Goal: Task Accomplishment & Management: Complete application form

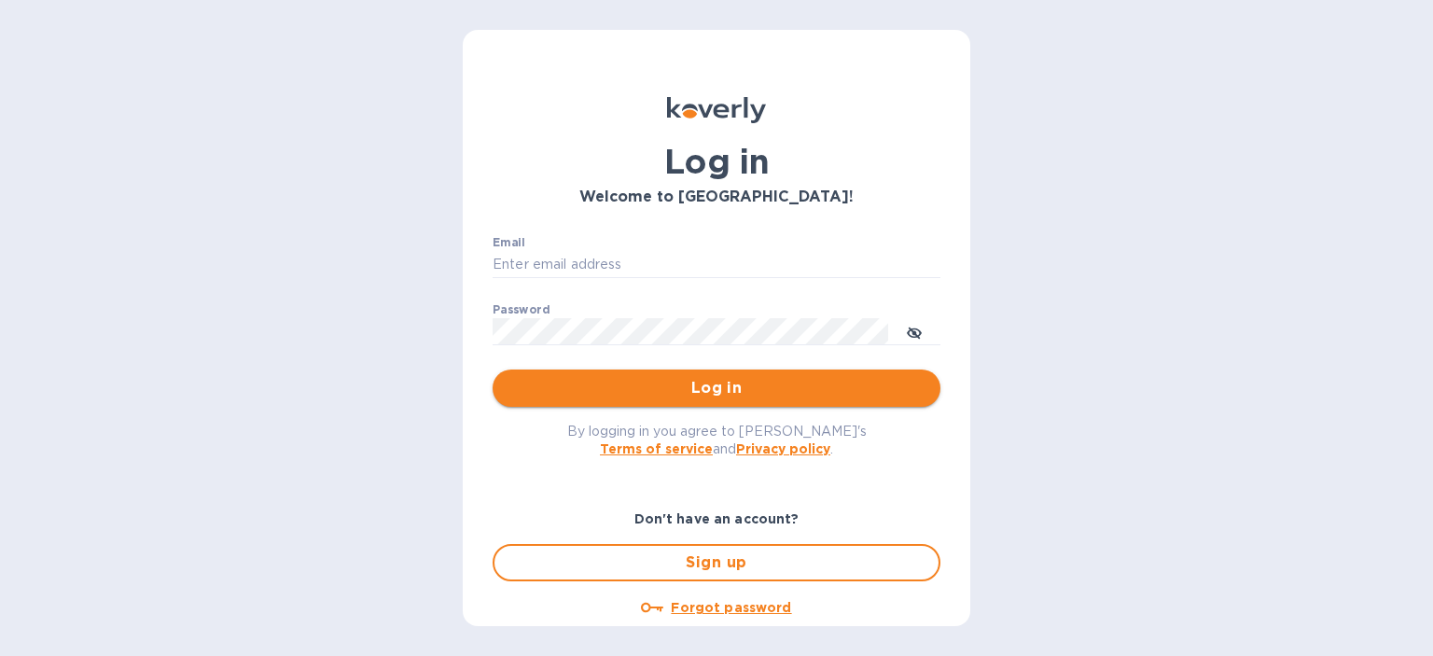
type input "[PERSON_NAME][EMAIL_ADDRESS][DOMAIN_NAME]"
click at [743, 396] on span "Log in" at bounding box center [717, 388] width 418 height 22
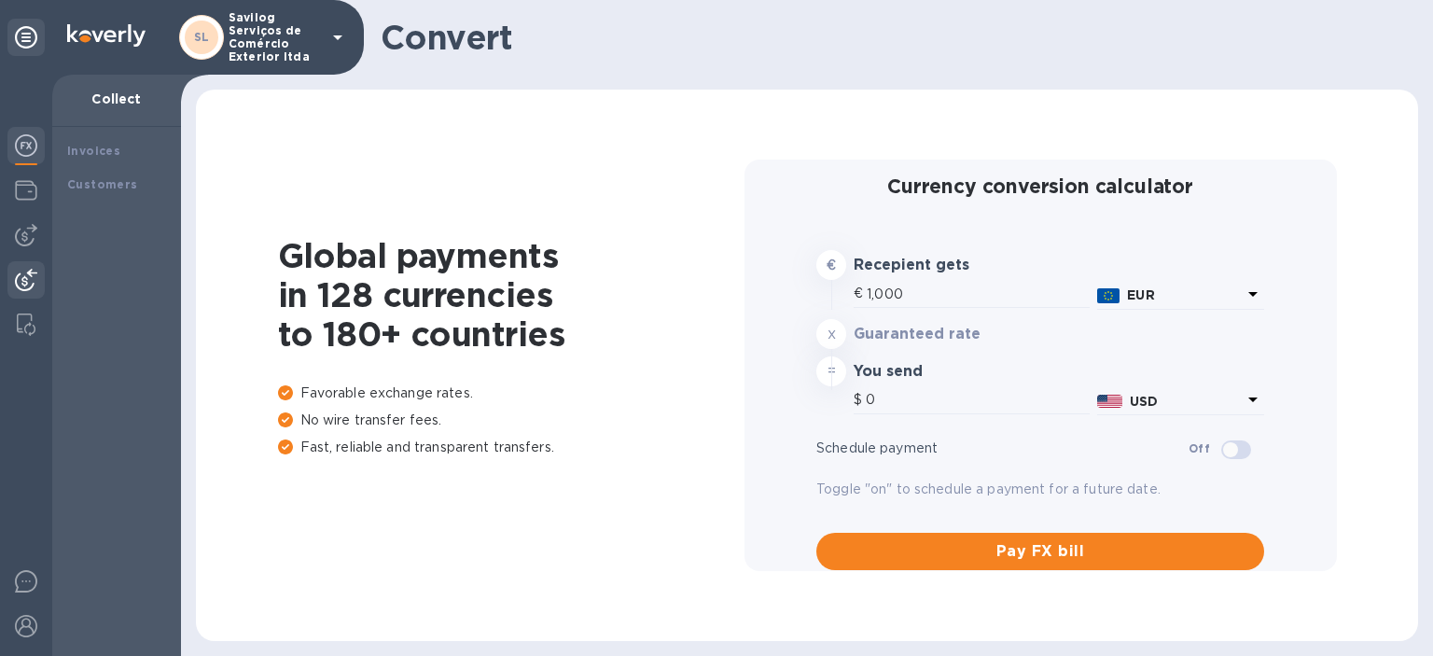
type input "1,166.3"
type input "1,167.31"
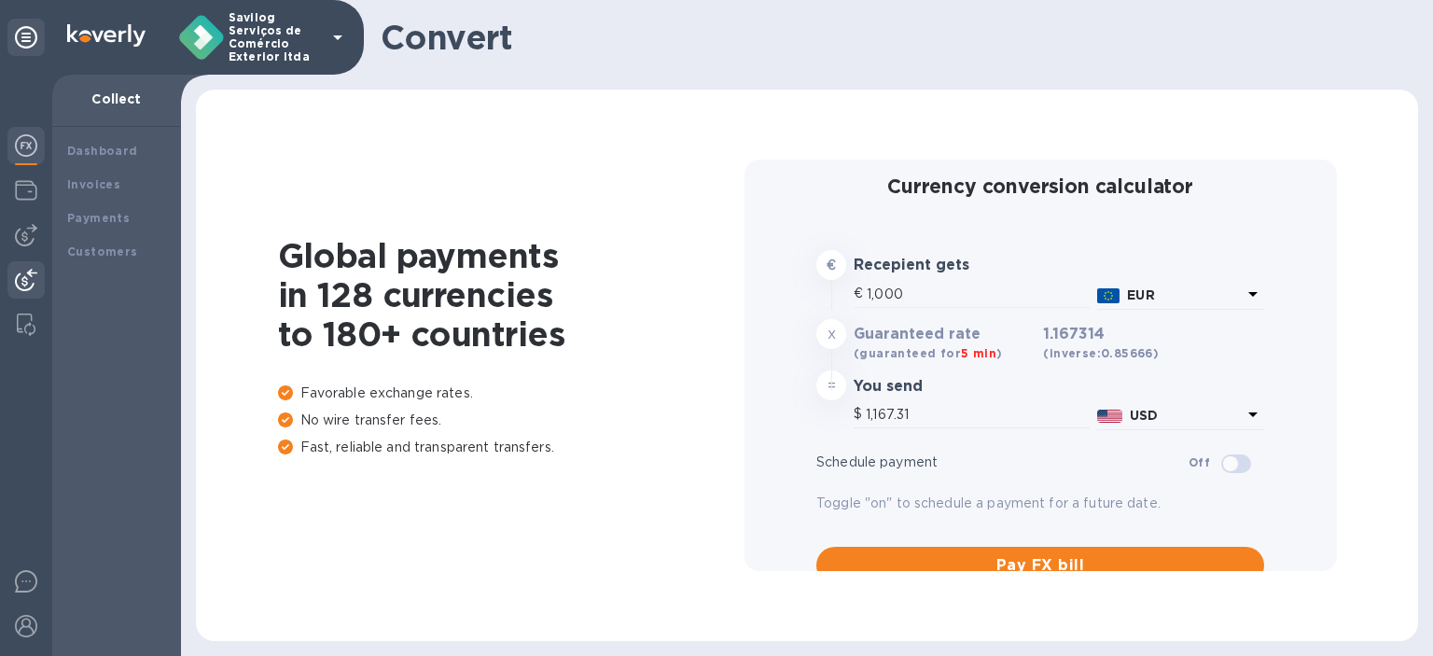
click at [45, 199] on div at bounding box center [26, 365] width 52 height 581
click at [25, 193] on img at bounding box center [26, 190] width 22 height 22
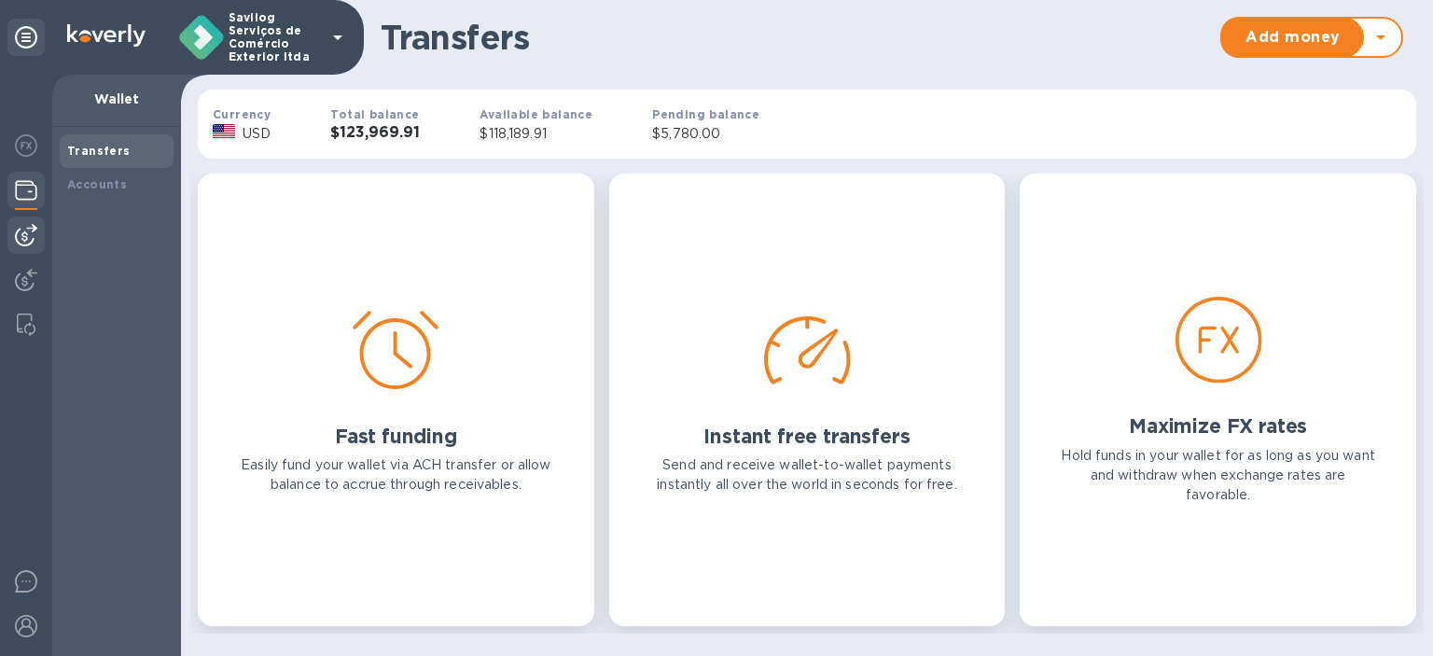
click at [26, 244] on img at bounding box center [26, 235] width 22 height 22
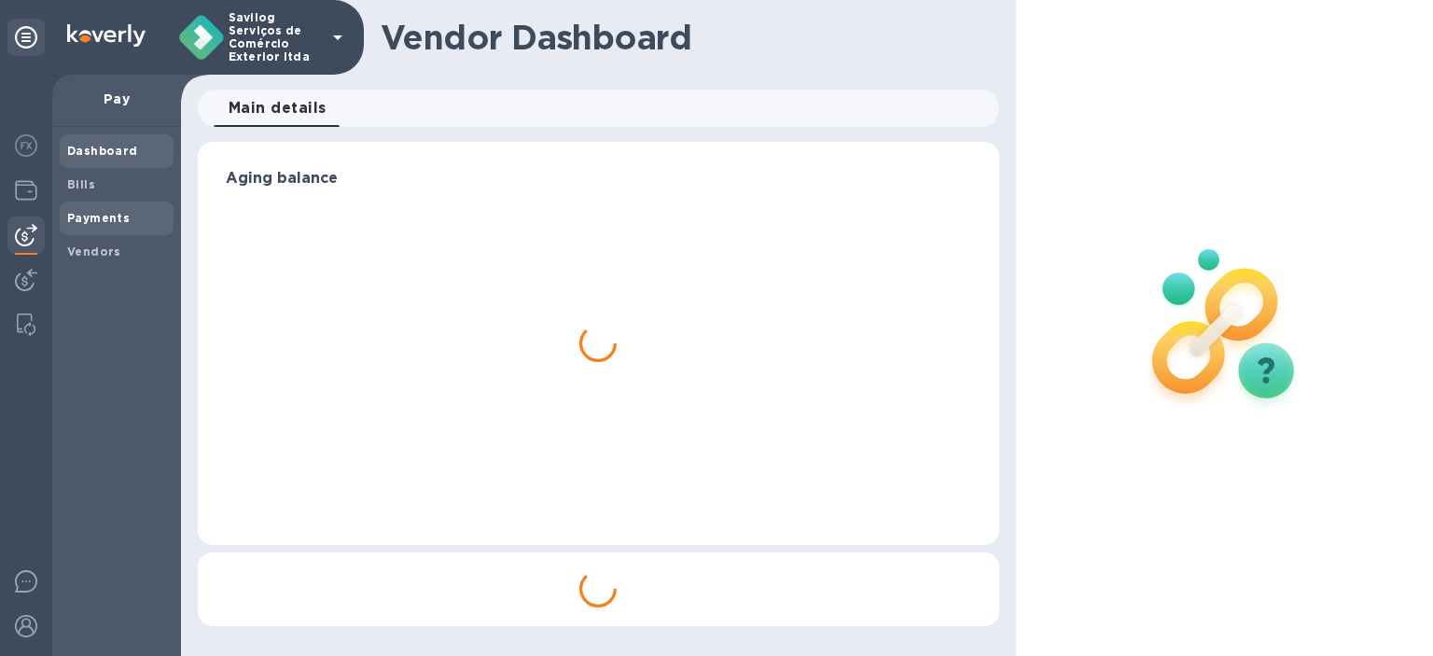
click at [76, 210] on span "Payments" at bounding box center [98, 218] width 63 height 19
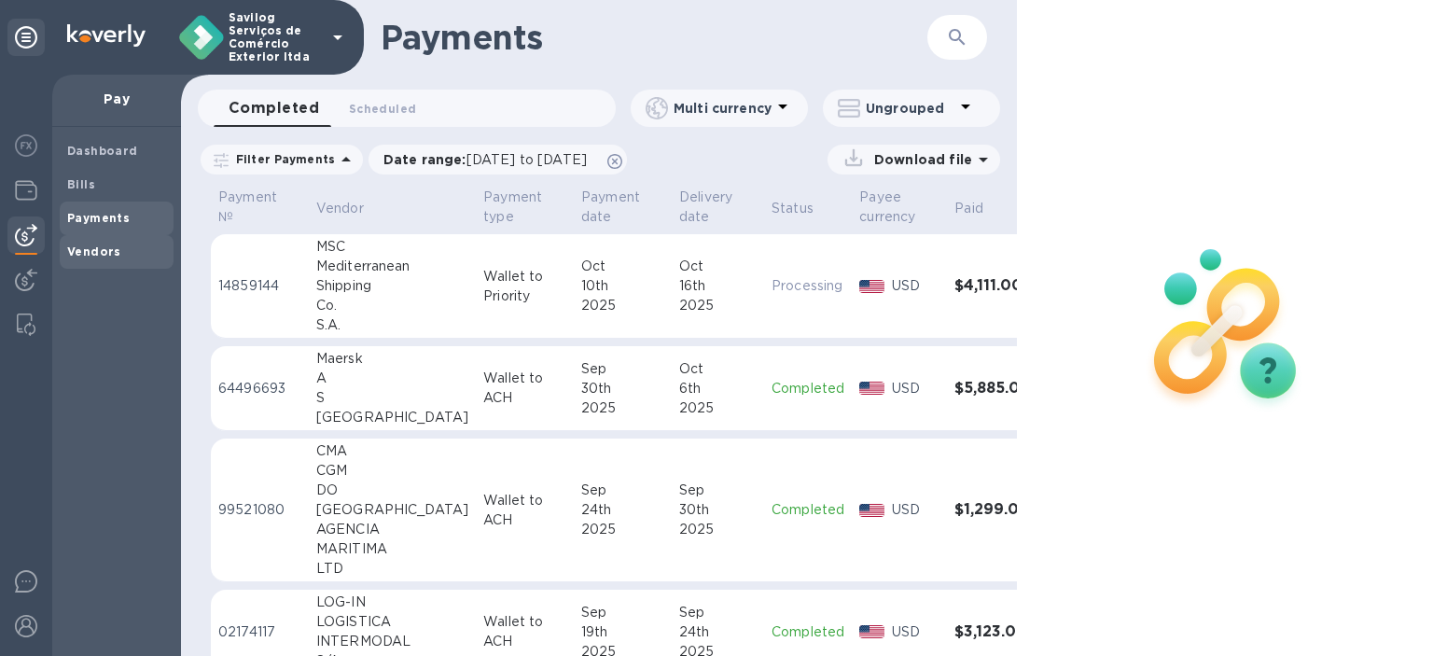
click at [63, 245] on div "Vendors" at bounding box center [117, 252] width 114 height 34
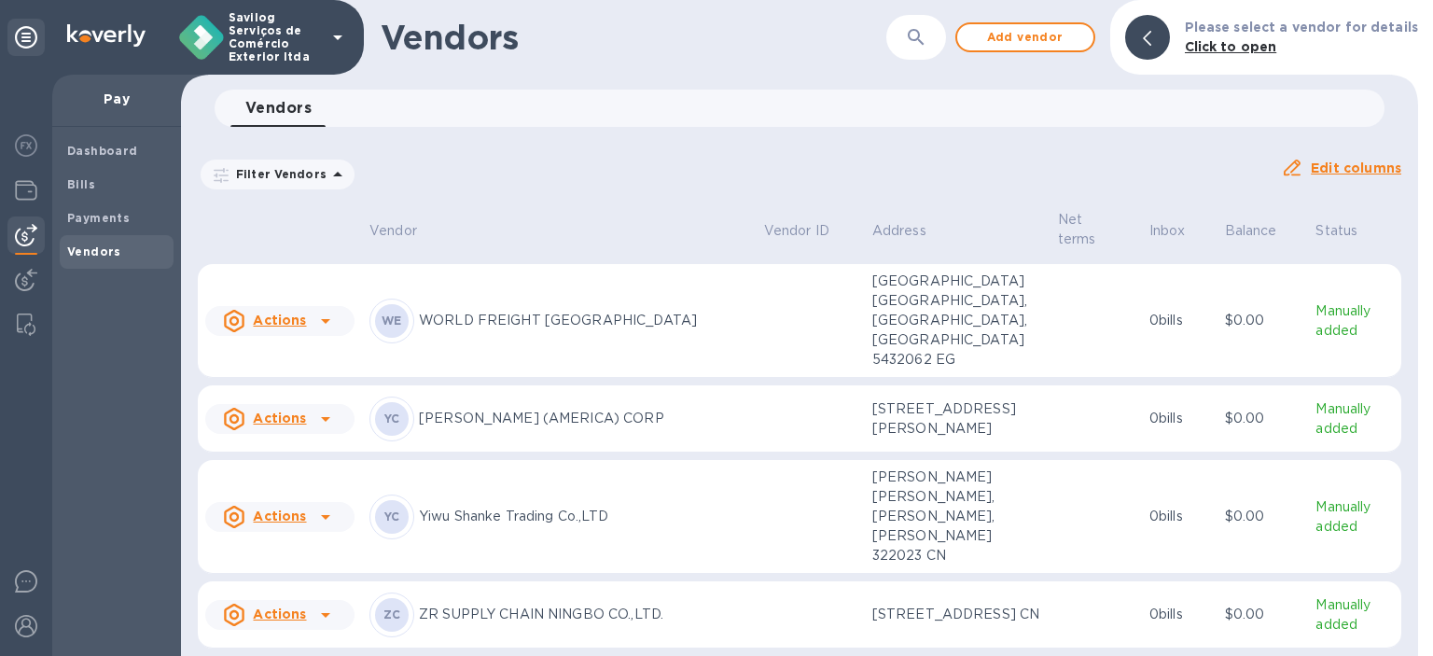
scroll to position [2770, 0]
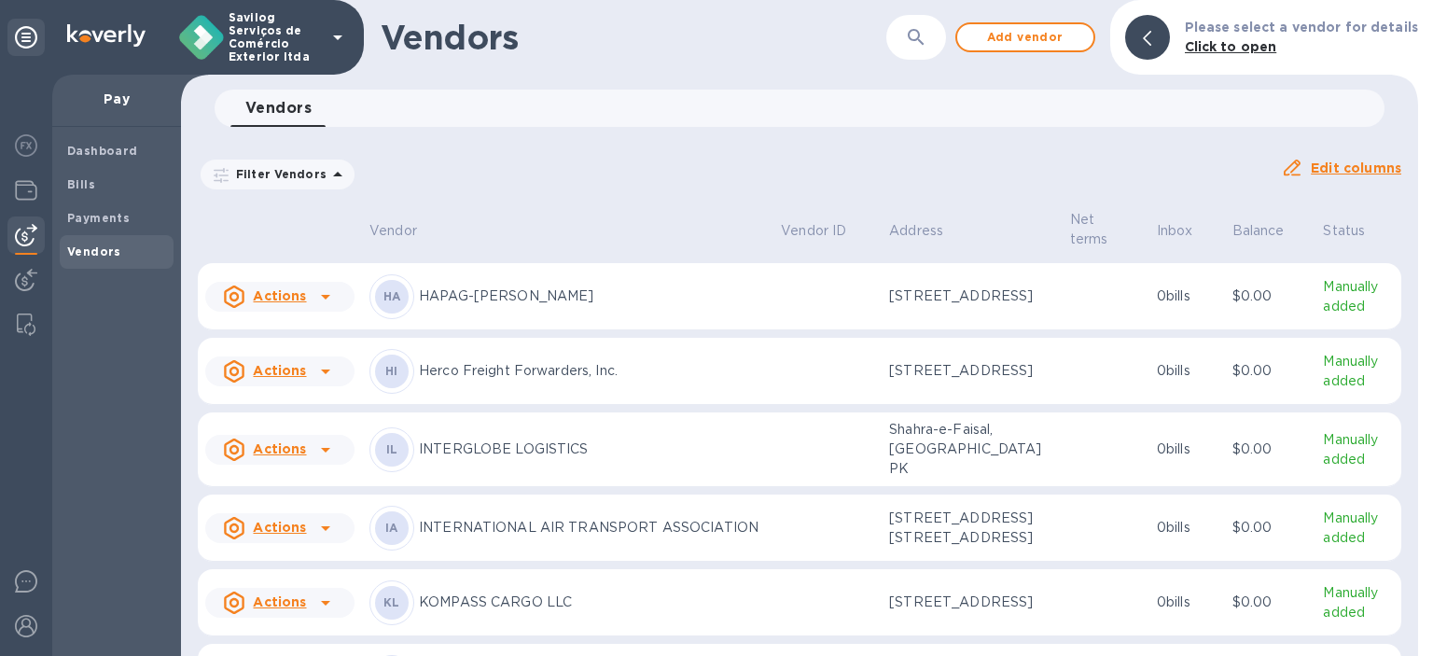
click at [330, 159] on icon at bounding box center [326, 147] width 22 height 22
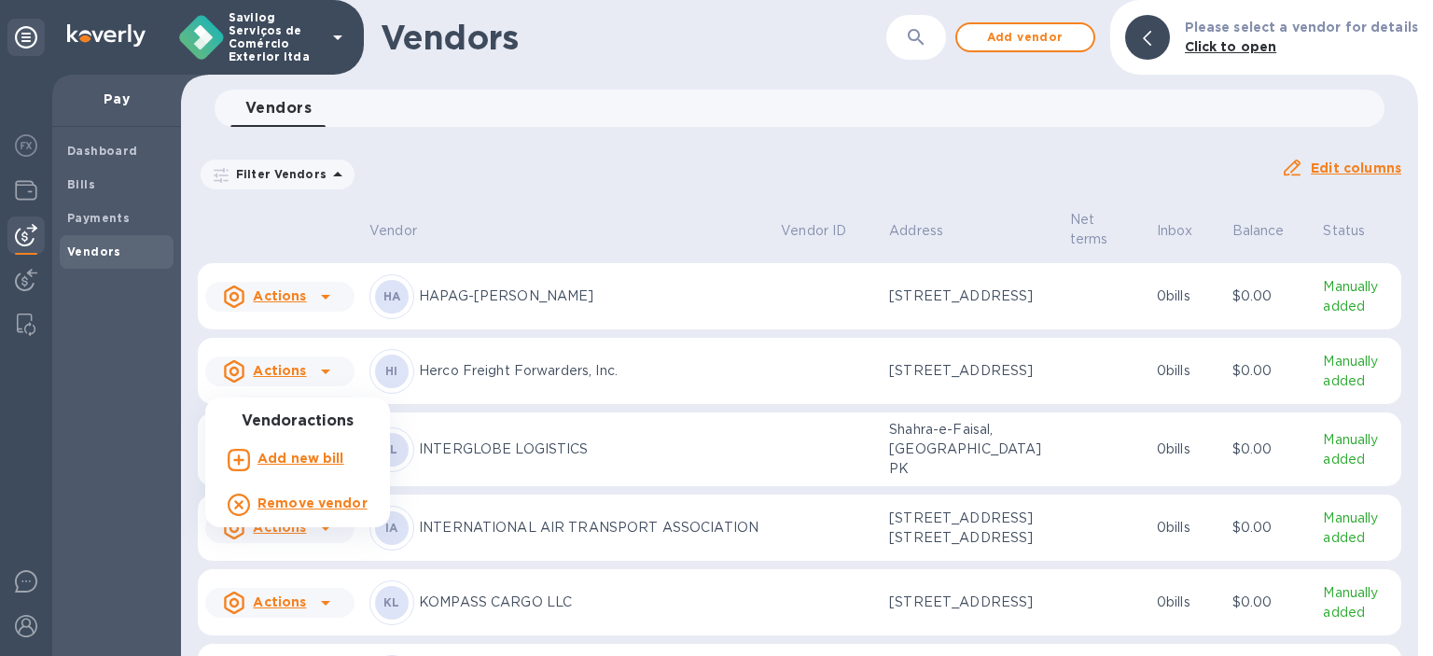
click at [304, 454] on b "Add new bill" at bounding box center [301, 458] width 87 height 15
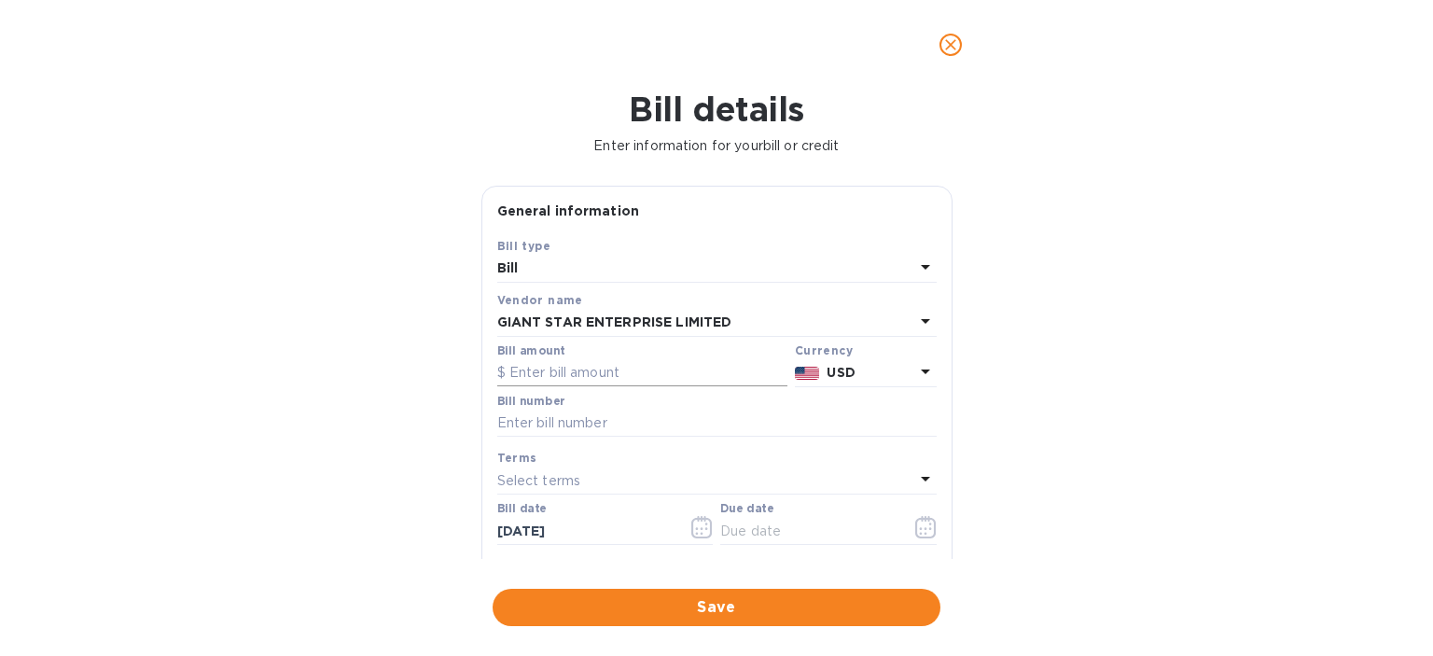
click at [549, 371] on input "text" at bounding box center [642, 373] width 290 height 28
click at [607, 372] on input "text" at bounding box center [642, 373] width 290 height 28
paste input "51.40687"
click at [1104, 398] on div "Bill details Enter information for your bill or credit General information Save…" at bounding box center [716, 373] width 1433 height 566
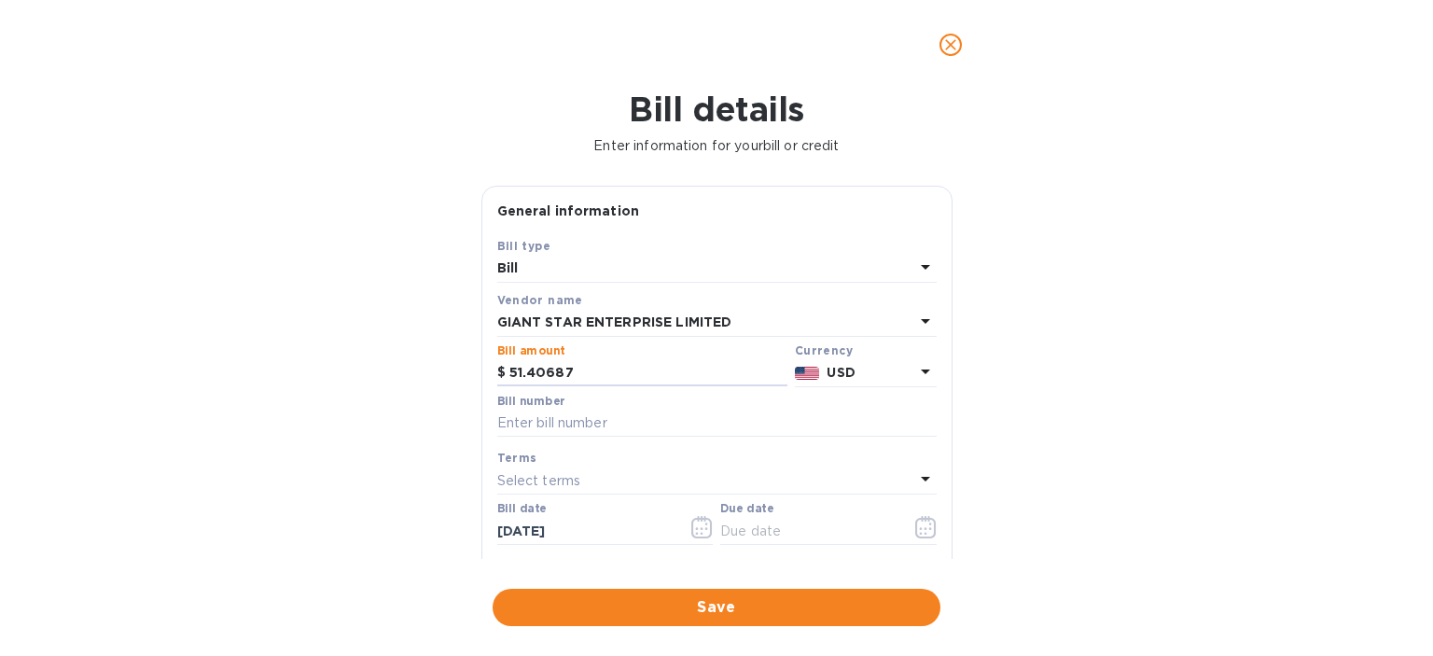
drag, startPoint x: 588, startPoint y: 381, endPoint x: 440, endPoint y: 383, distance: 147.5
click at [445, 381] on div "Bill details Enter information for your bill or credit General information Save…" at bounding box center [716, 373] width 1433 height 566
type input "51,406.87"
click at [904, 520] on button "button" at bounding box center [926, 527] width 44 height 45
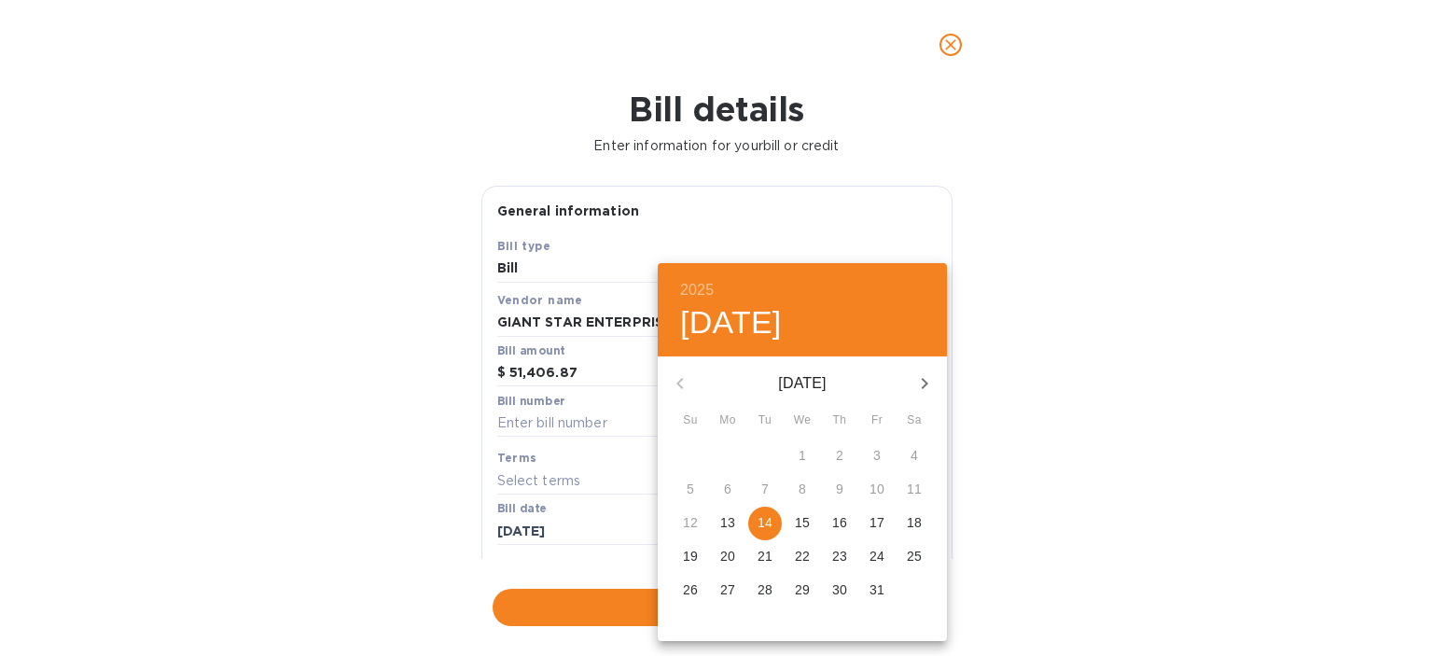
click at [760, 521] on p "14" at bounding box center [765, 522] width 15 height 19
type input "[DATE]"
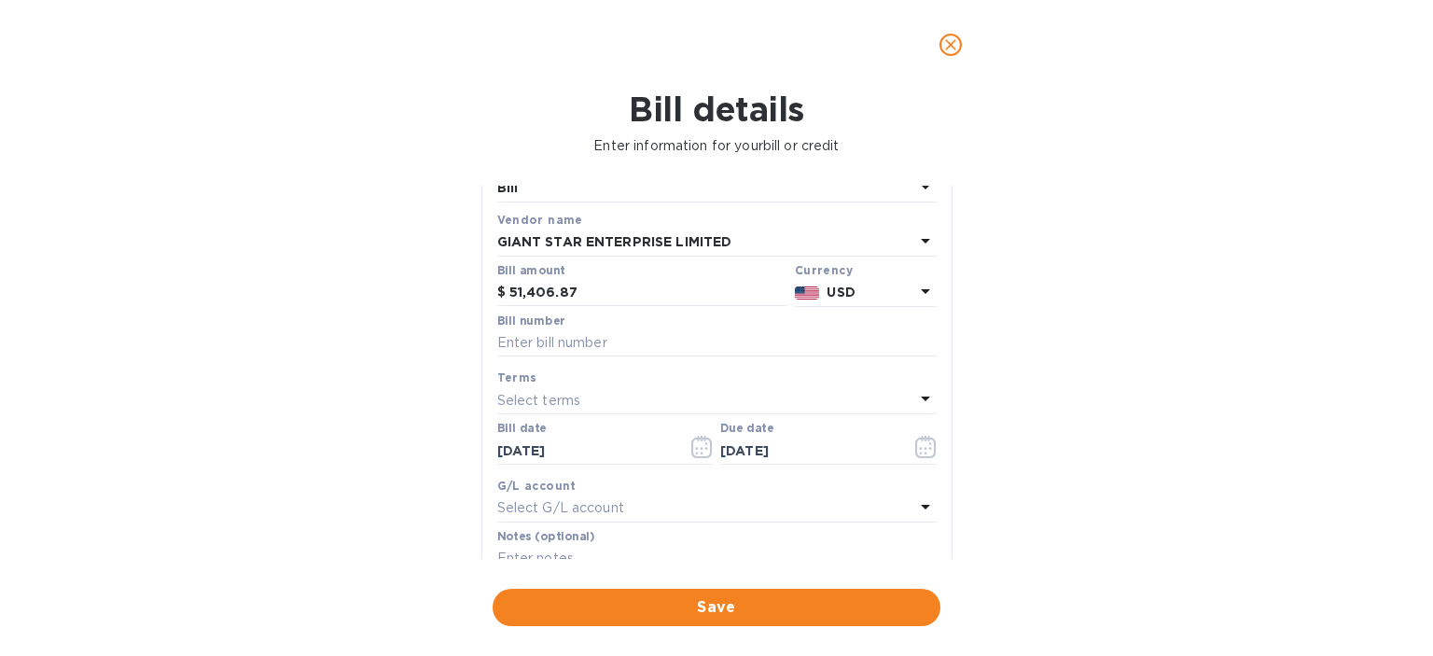
scroll to position [93, 0]
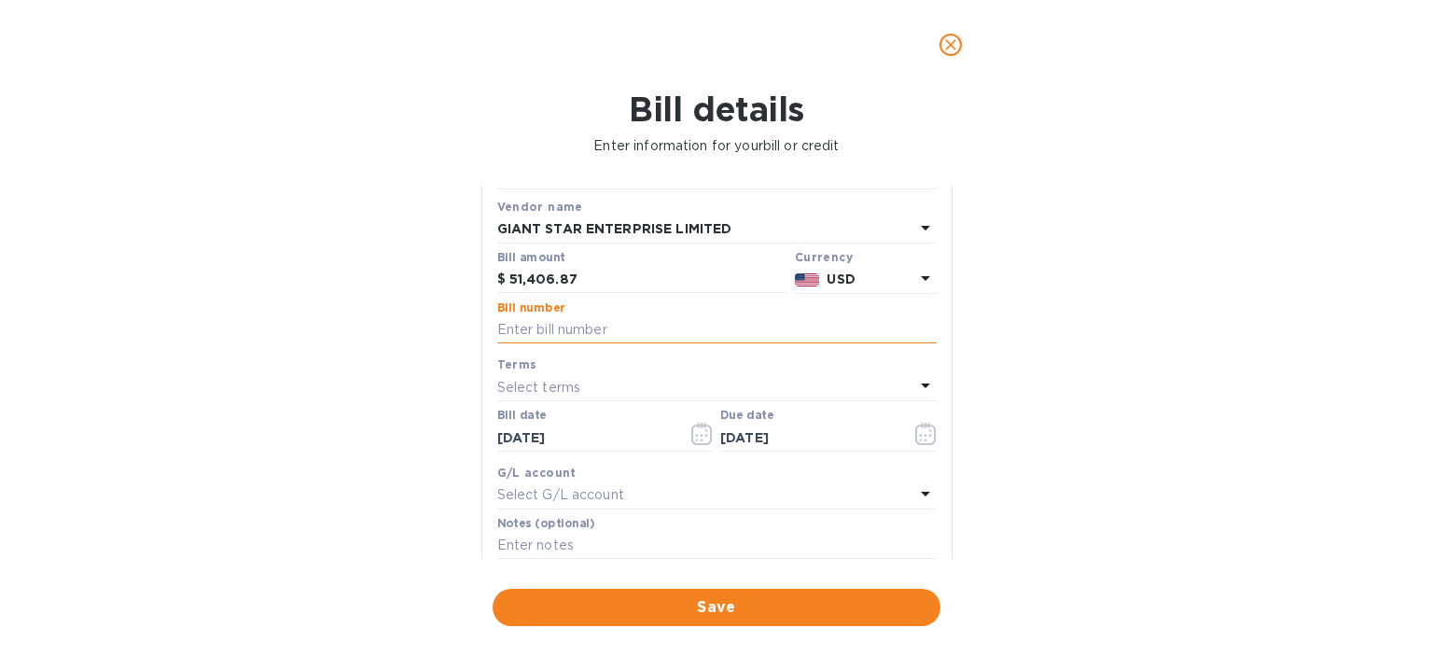
click at [548, 337] on input "text" at bounding box center [717, 330] width 440 height 28
paste input "CON000109"
type input "CON000109"
click at [603, 492] on p "Select G/L account" at bounding box center [560, 495] width 127 height 20
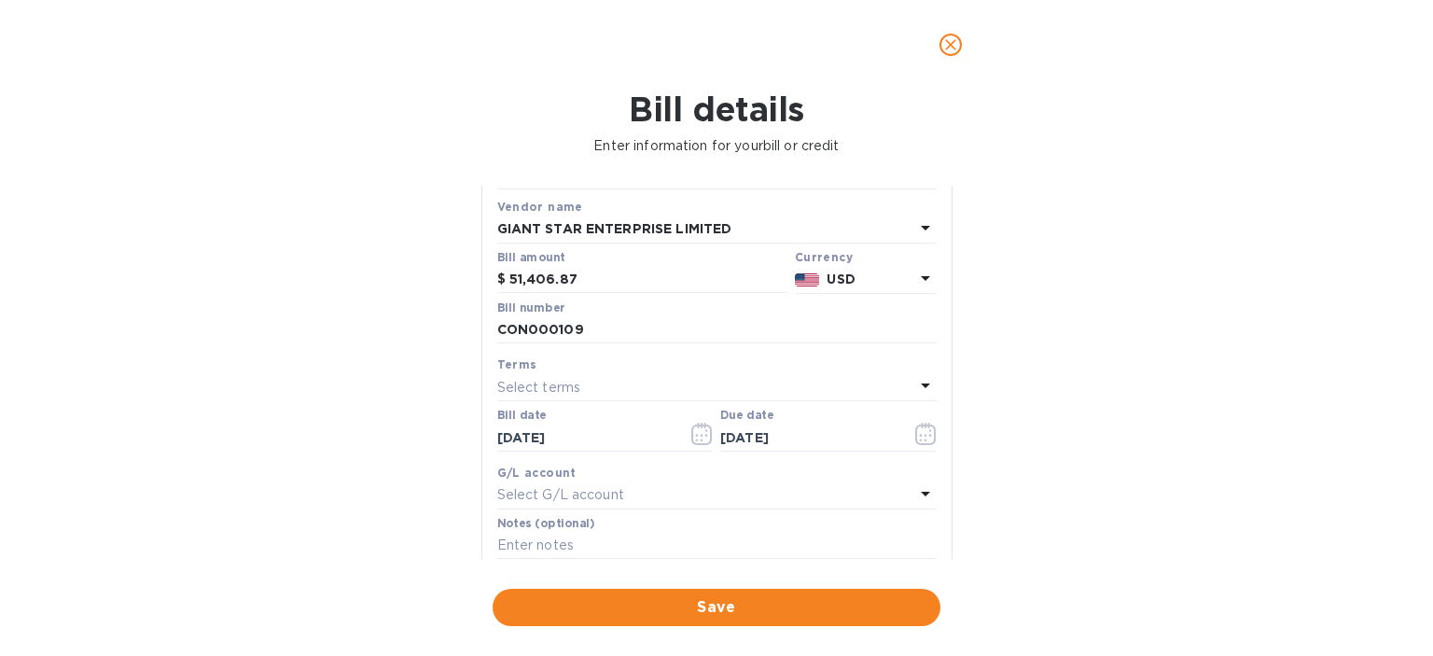
click at [565, 467] on b "G/L account" at bounding box center [536, 473] width 79 height 14
click at [541, 491] on p "Select G/L account" at bounding box center [560, 495] width 127 height 20
click at [1242, 522] on div "Bill details Enter information for your bill or credit General information Save…" at bounding box center [716, 373] width 1433 height 566
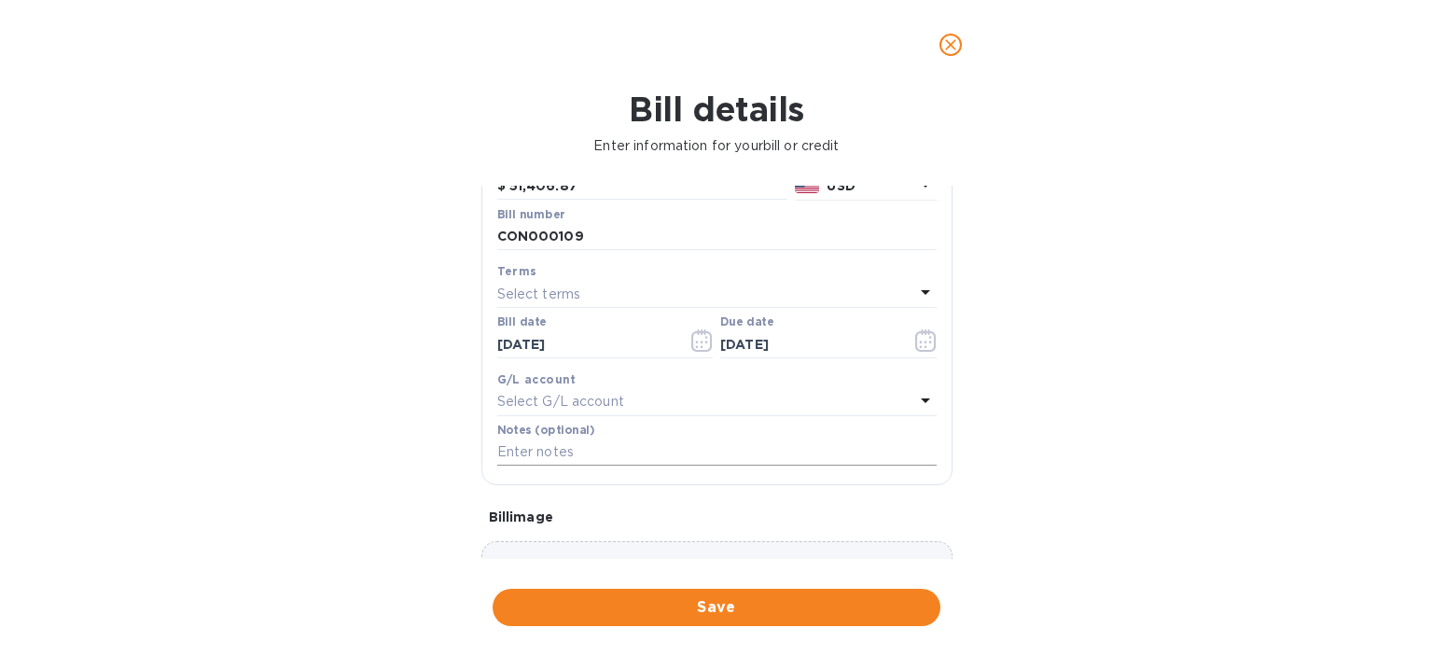
click at [554, 459] on input "text" at bounding box center [717, 453] width 440 height 28
paste input "CON000109"
type input "CON000109"
click at [1246, 478] on div "Bill details Enter information for your bill or credit General information Save…" at bounding box center [716, 373] width 1433 height 566
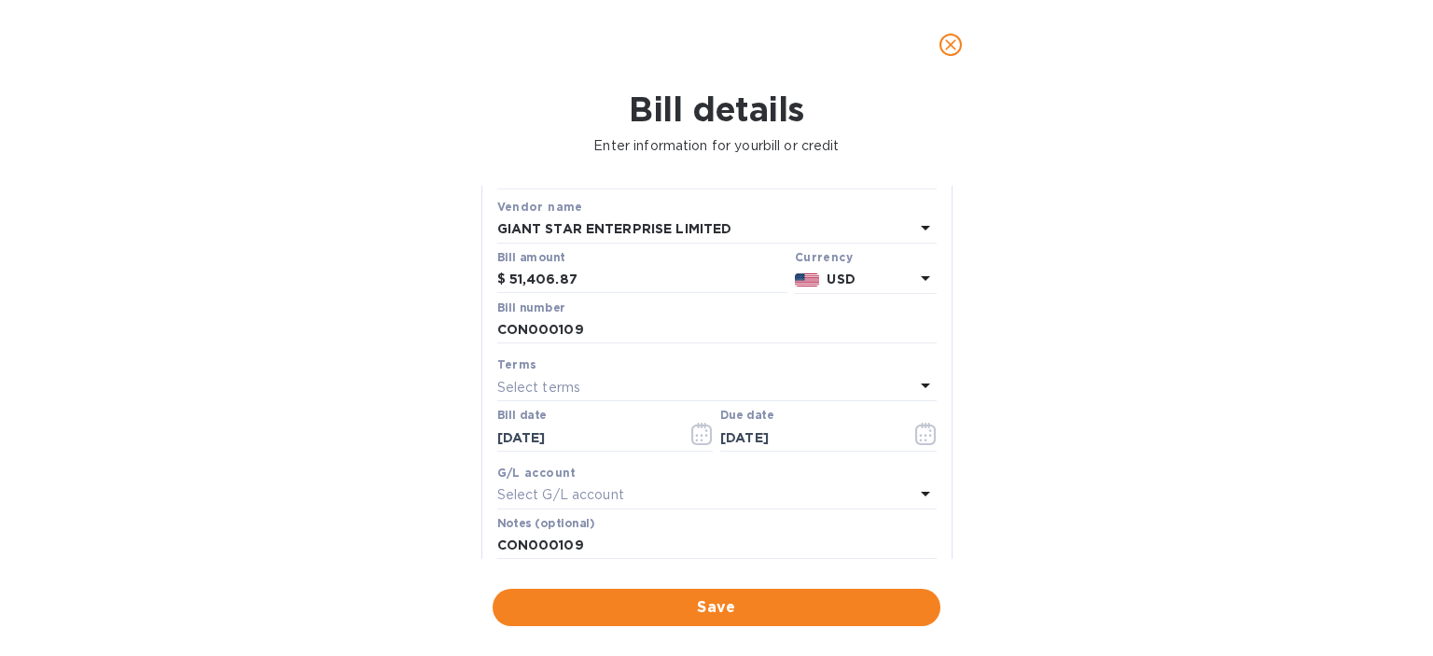
scroll to position [0, 0]
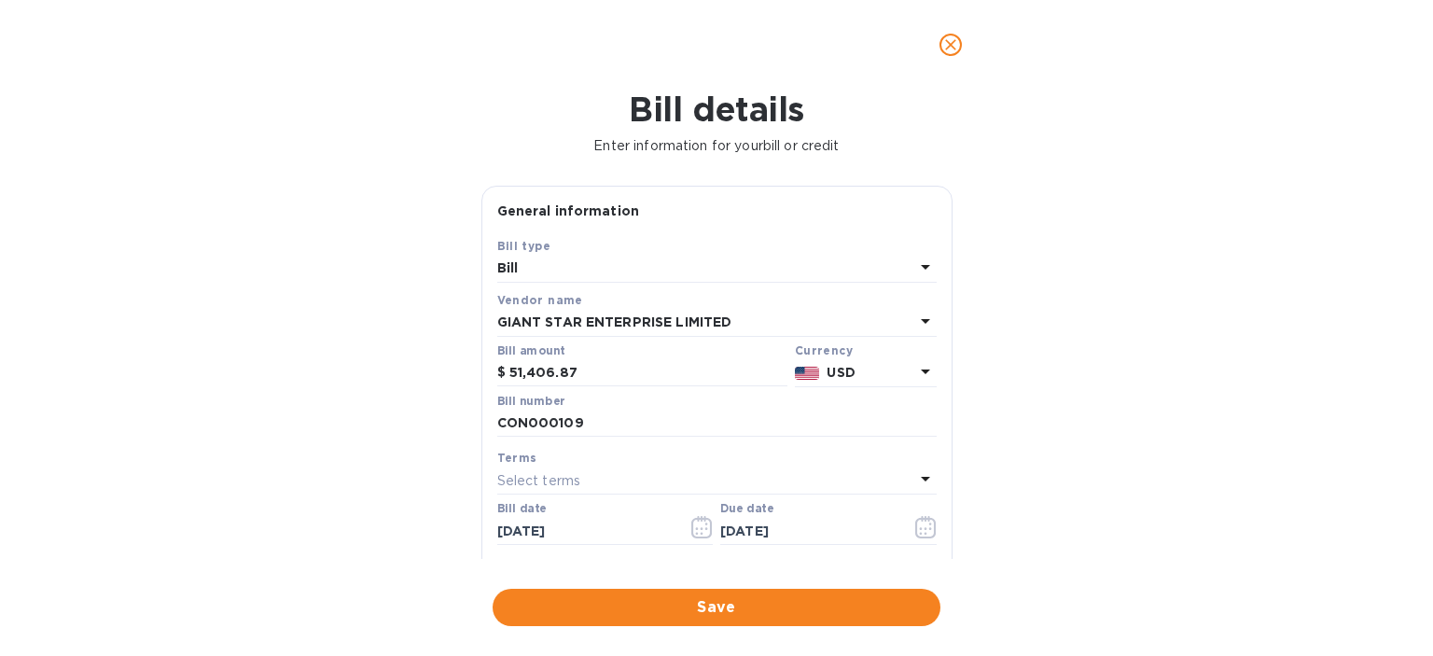
click at [716, 629] on div "Save" at bounding box center [716, 607] width 455 height 45
click at [735, 597] on span "Save" at bounding box center [717, 607] width 418 height 22
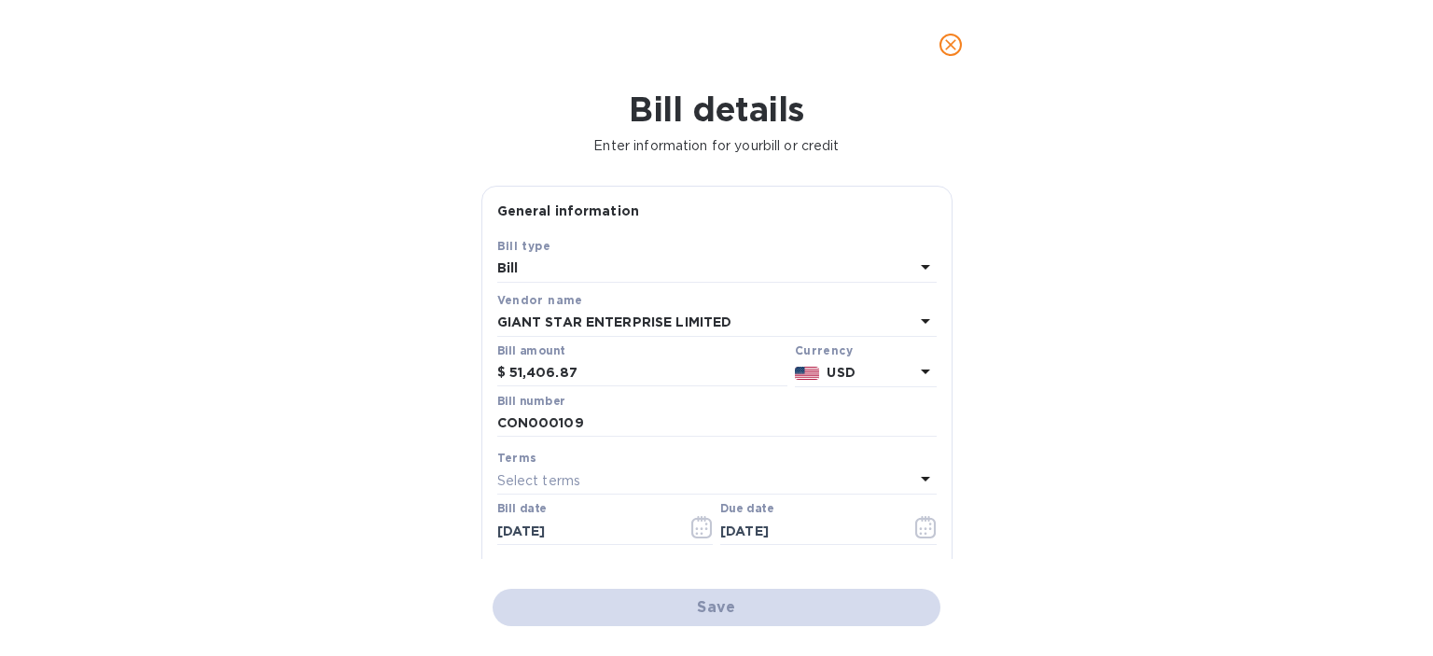
scroll to position [706, 0]
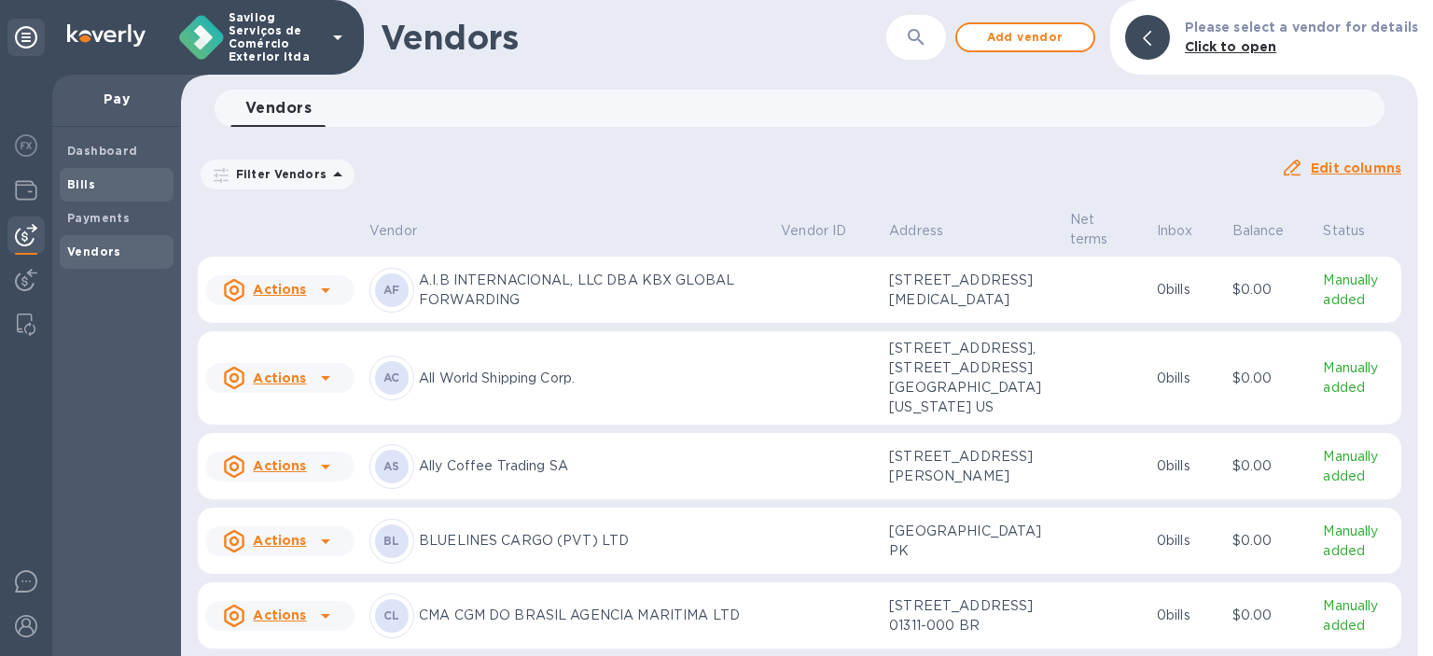
click at [86, 186] on b "Bills" at bounding box center [81, 184] width 28 height 14
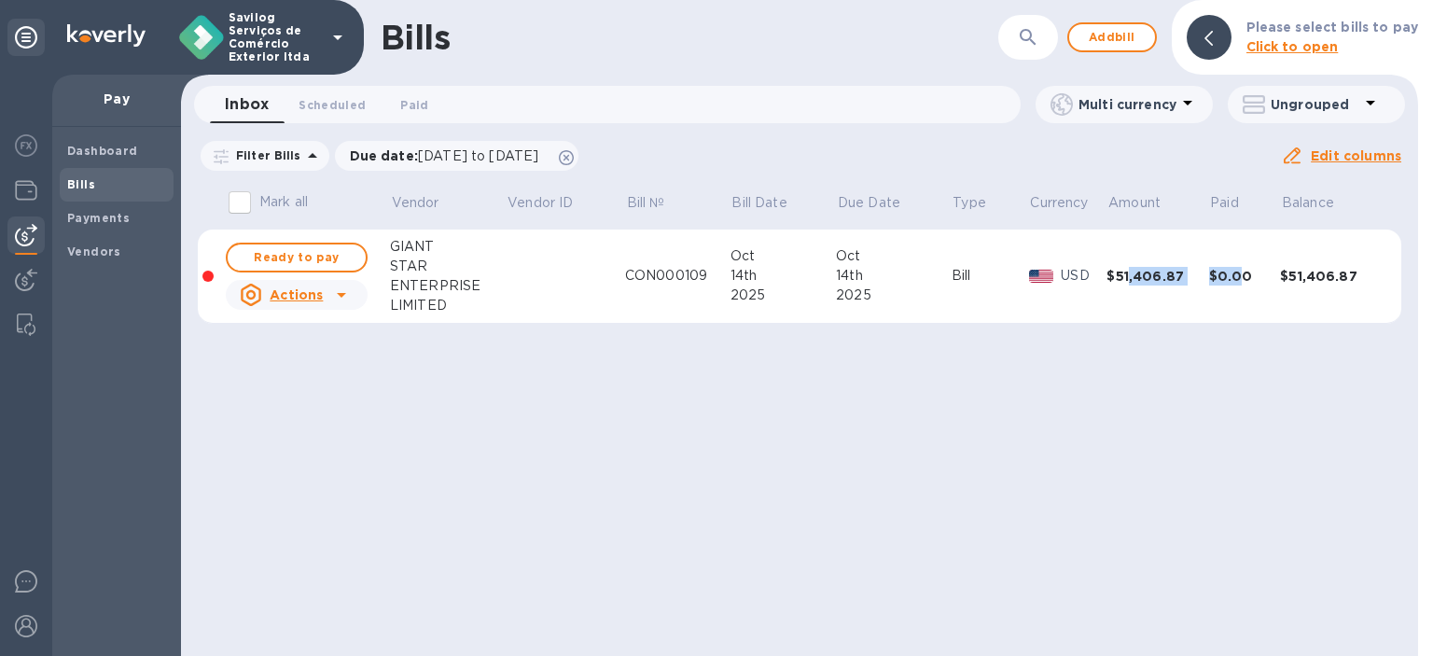
drag, startPoint x: 1150, startPoint y: 275, endPoint x: 1247, endPoint y: 305, distance: 101.5
click at [1247, 305] on tr "Ready to pay Actions GIANT STAR ENTERPRISE LIMITED CON000109 [DATE] [DATE] Bill…" at bounding box center [800, 277] width 1204 height 94
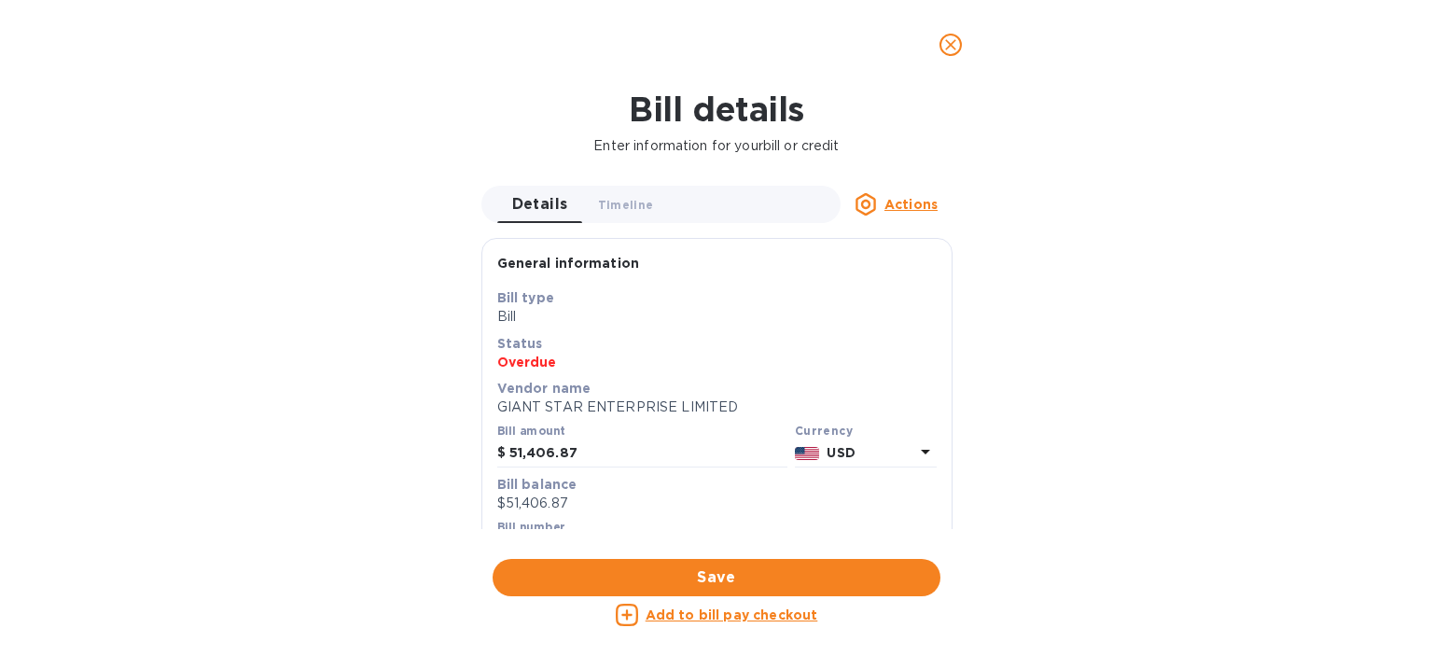
click at [950, 52] on icon "close" at bounding box center [951, 44] width 19 height 19
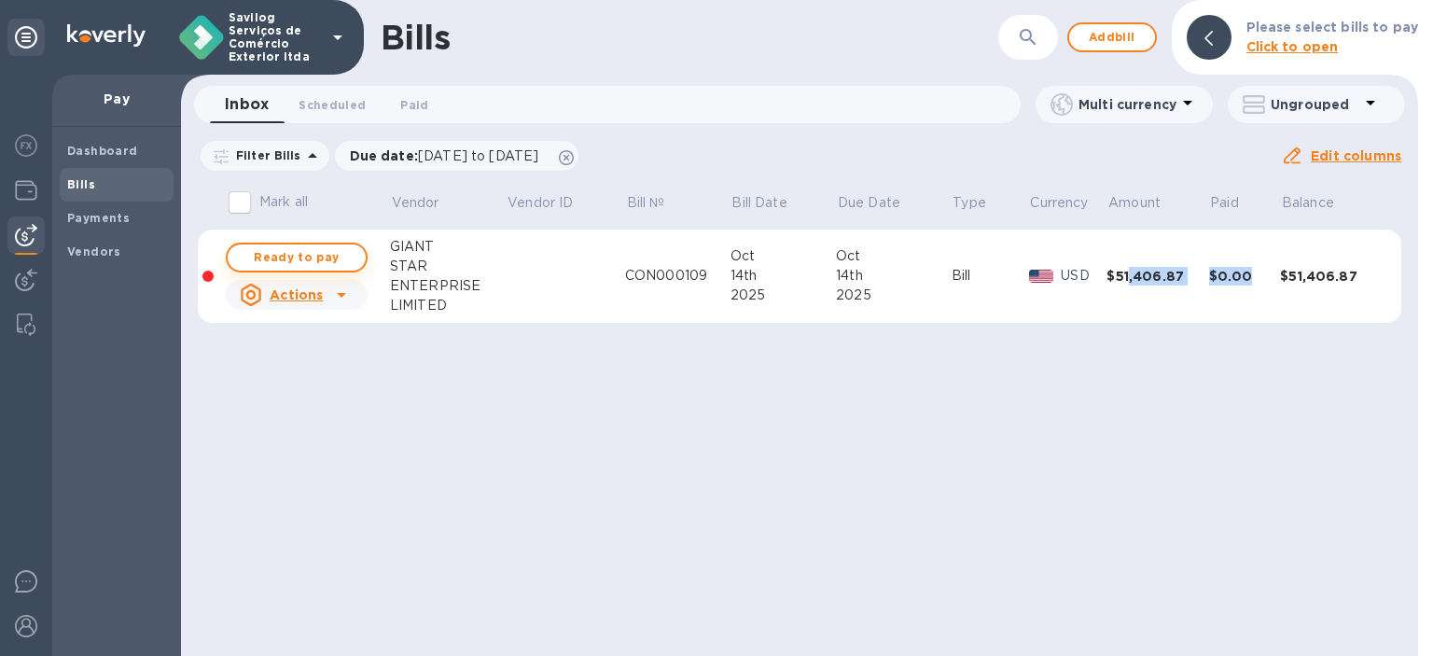
click at [336, 258] on span "Ready to pay" at bounding box center [297, 257] width 108 height 22
click at [329, 252] on span "Ready to pay" at bounding box center [297, 257] width 108 height 22
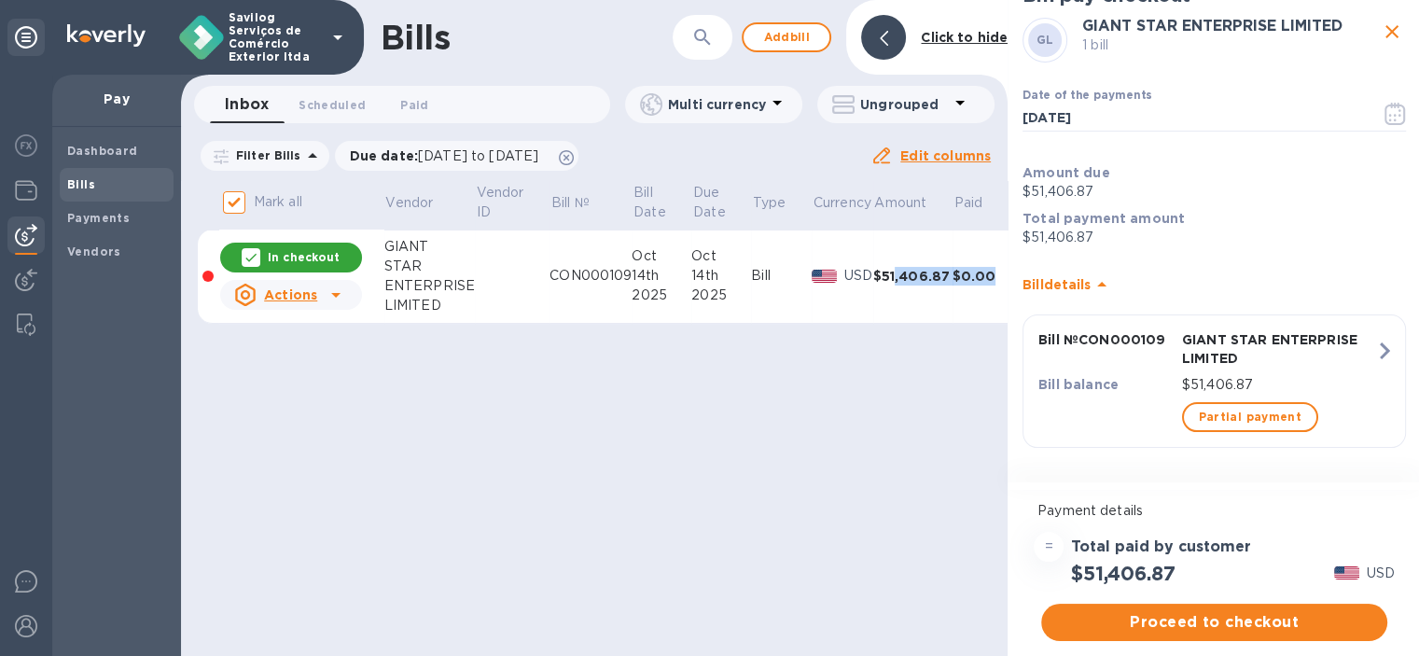
scroll to position [14, 0]
click at [1375, 335] on icon "button" at bounding box center [1385, 351] width 34 height 34
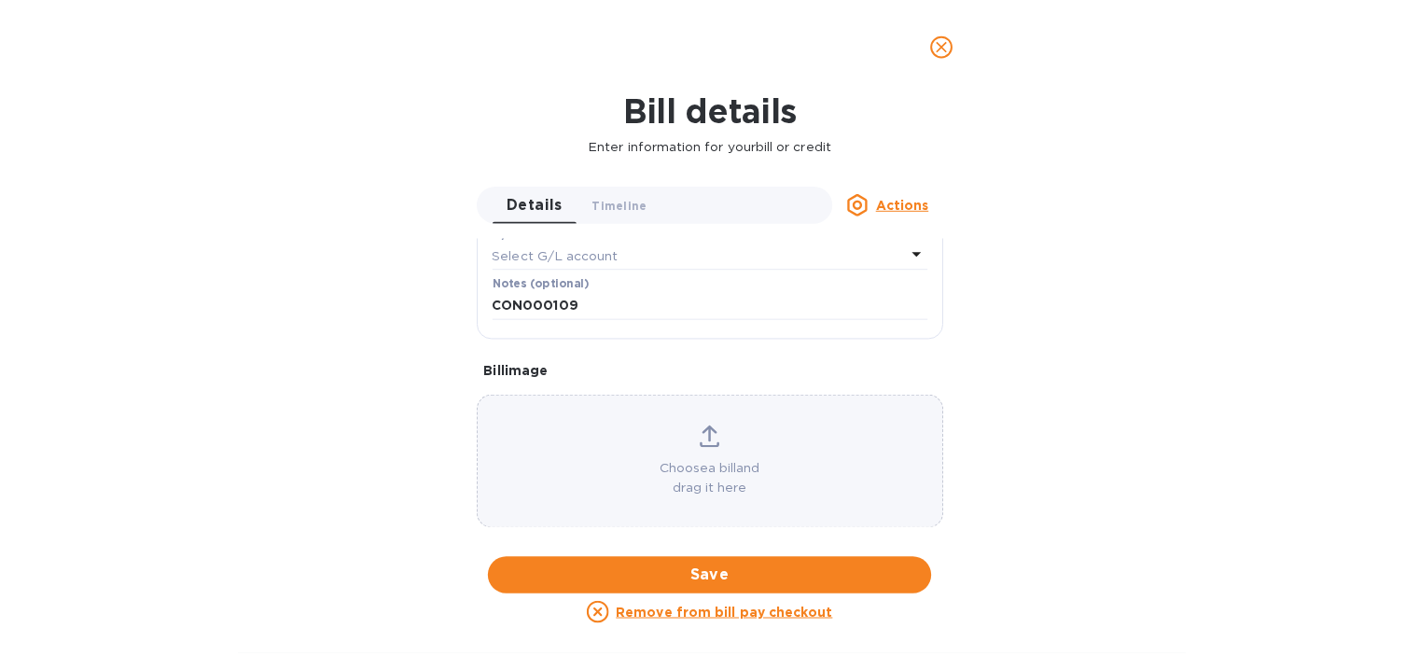
scroll to position [460, 0]
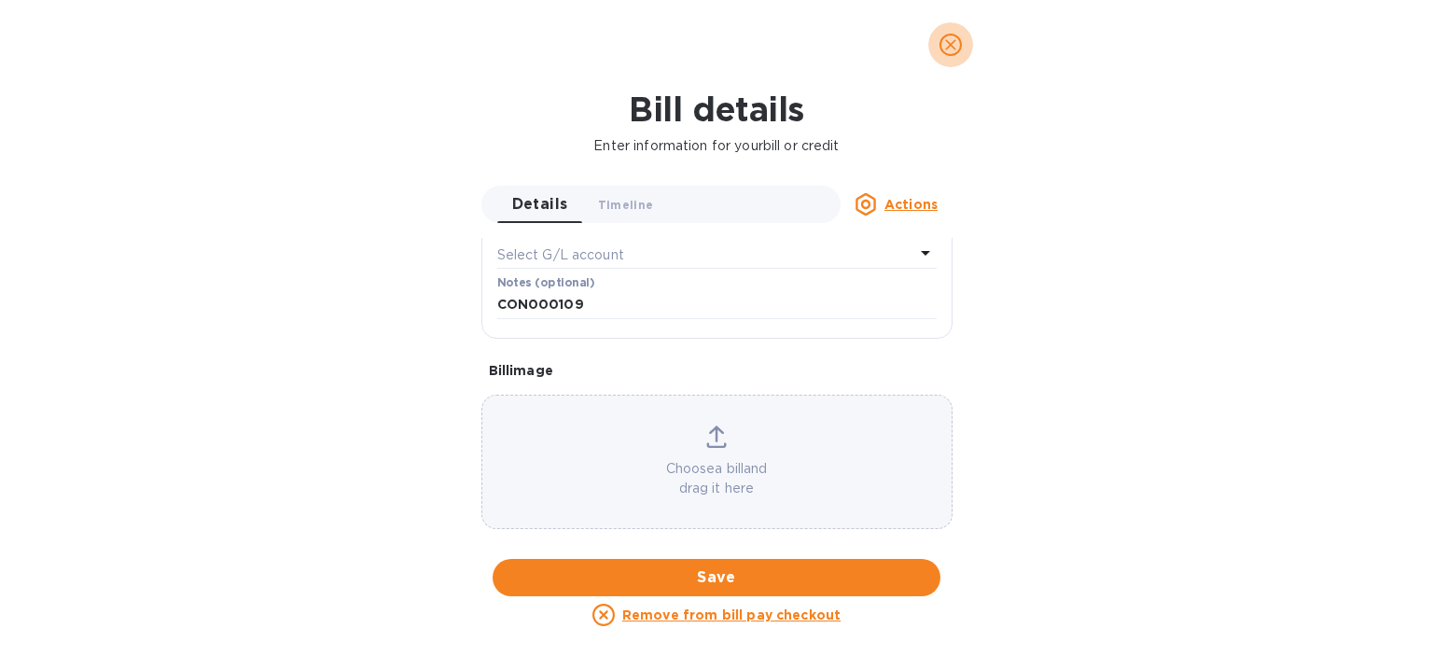
click at [959, 40] on icon "close" at bounding box center [951, 44] width 19 height 19
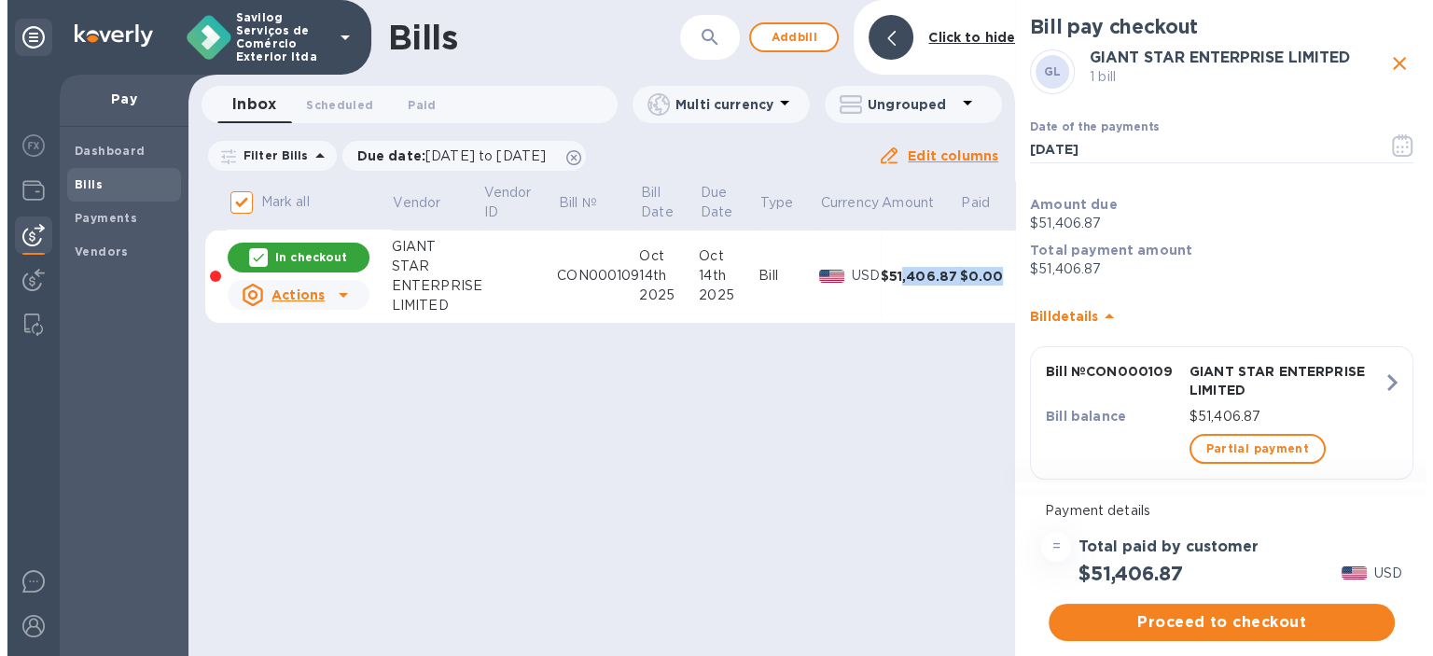
scroll to position [0, 0]
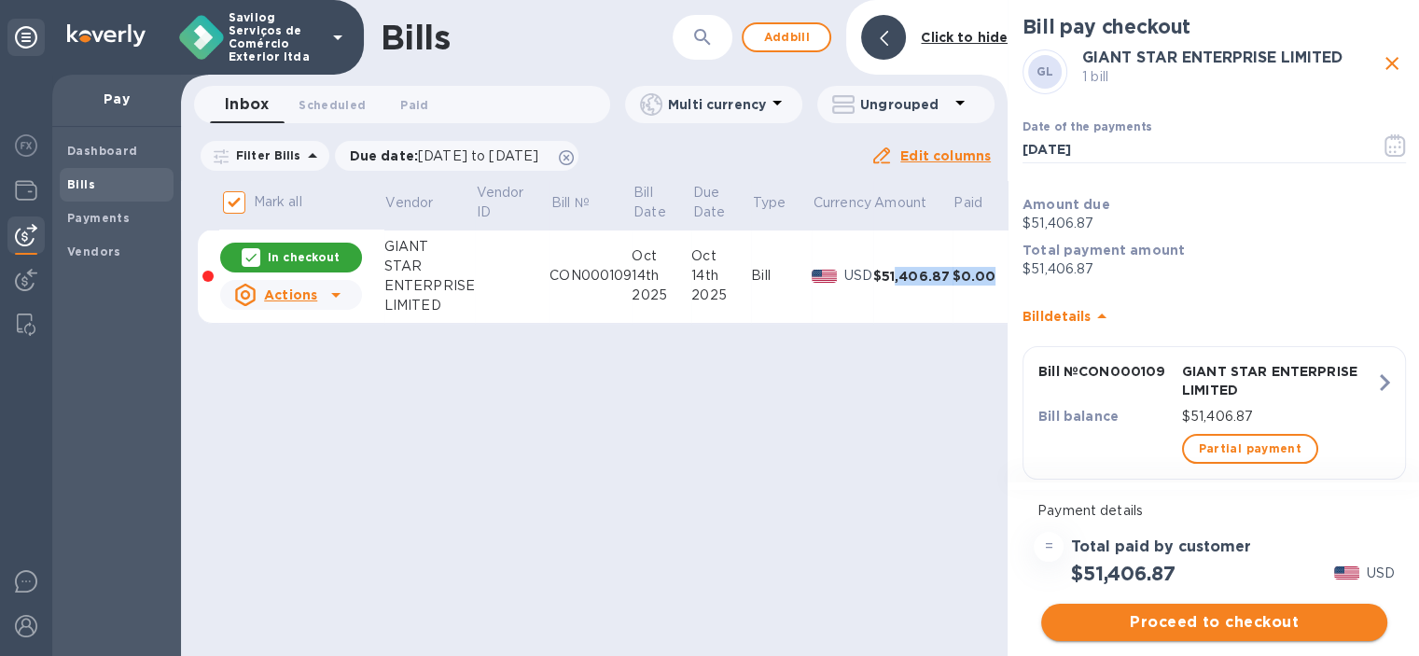
click at [1119, 627] on span "Proceed to checkout" at bounding box center [1214, 622] width 316 height 22
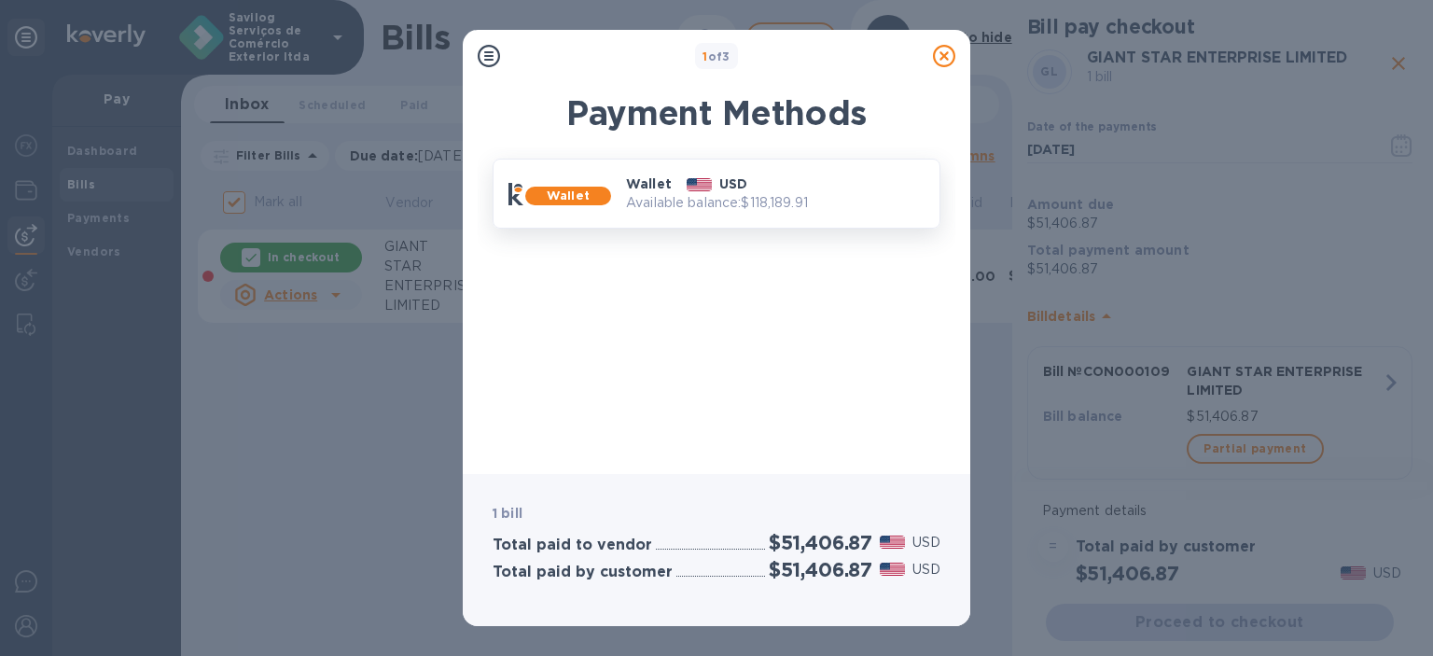
click at [775, 200] on p "Available balance: $118,189.91" at bounding box center [775, 203] width 299 height 20
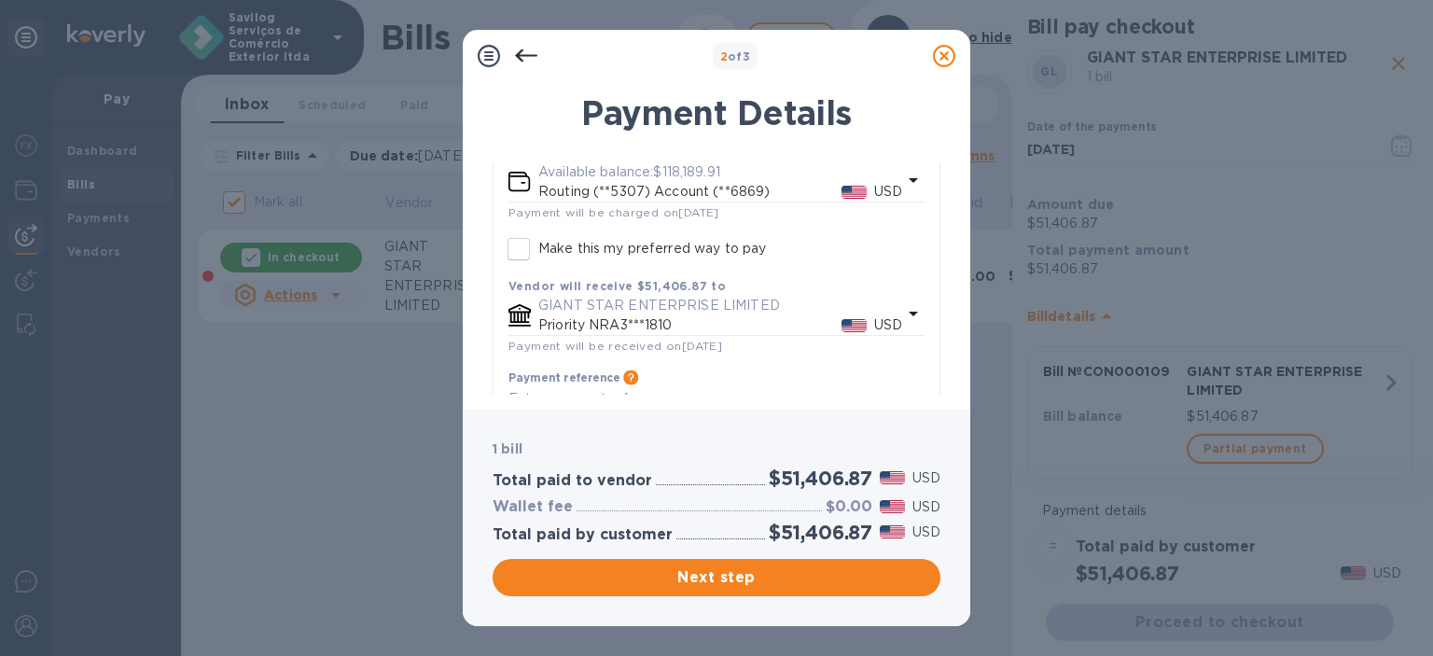
scroll to position [224, 0]
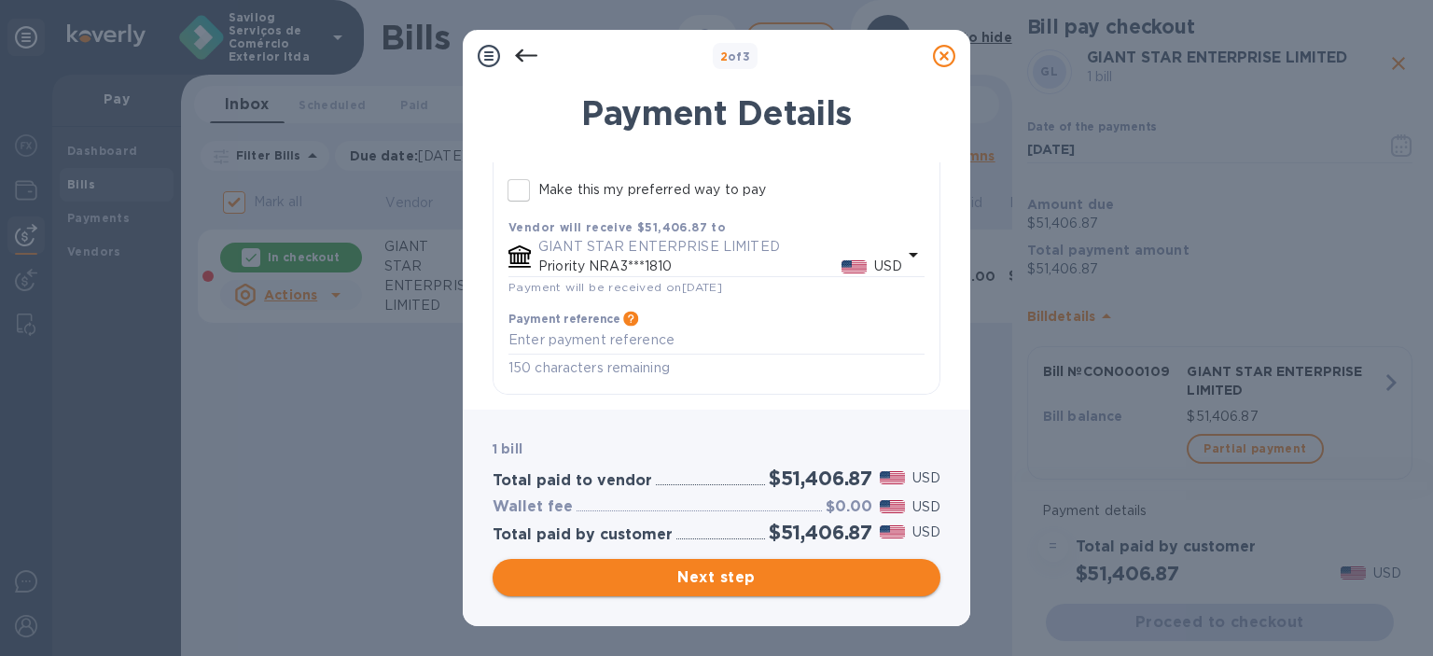
click at [791, 587] on span "Next step" at bounding box center [717, 577] width 418 height 22
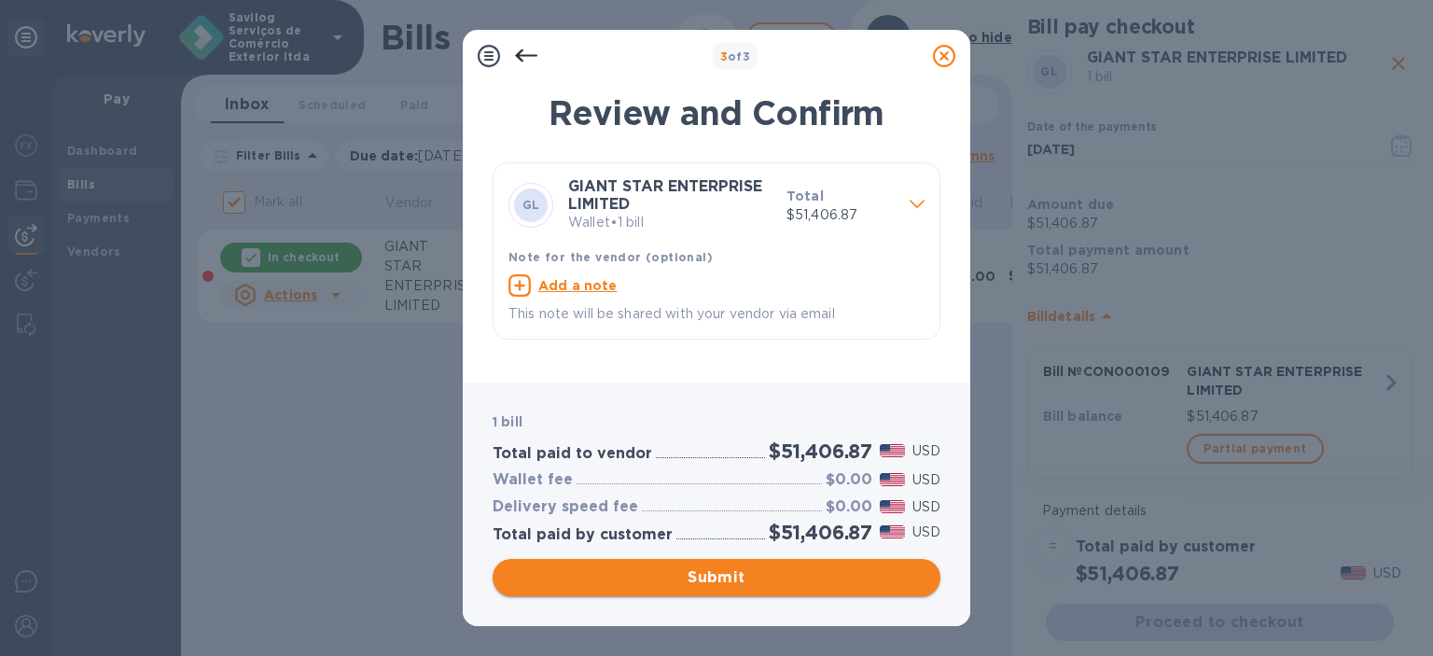
click at [776, 580] on span "Submit" at bounding box center [717, 577] width 418 height 22
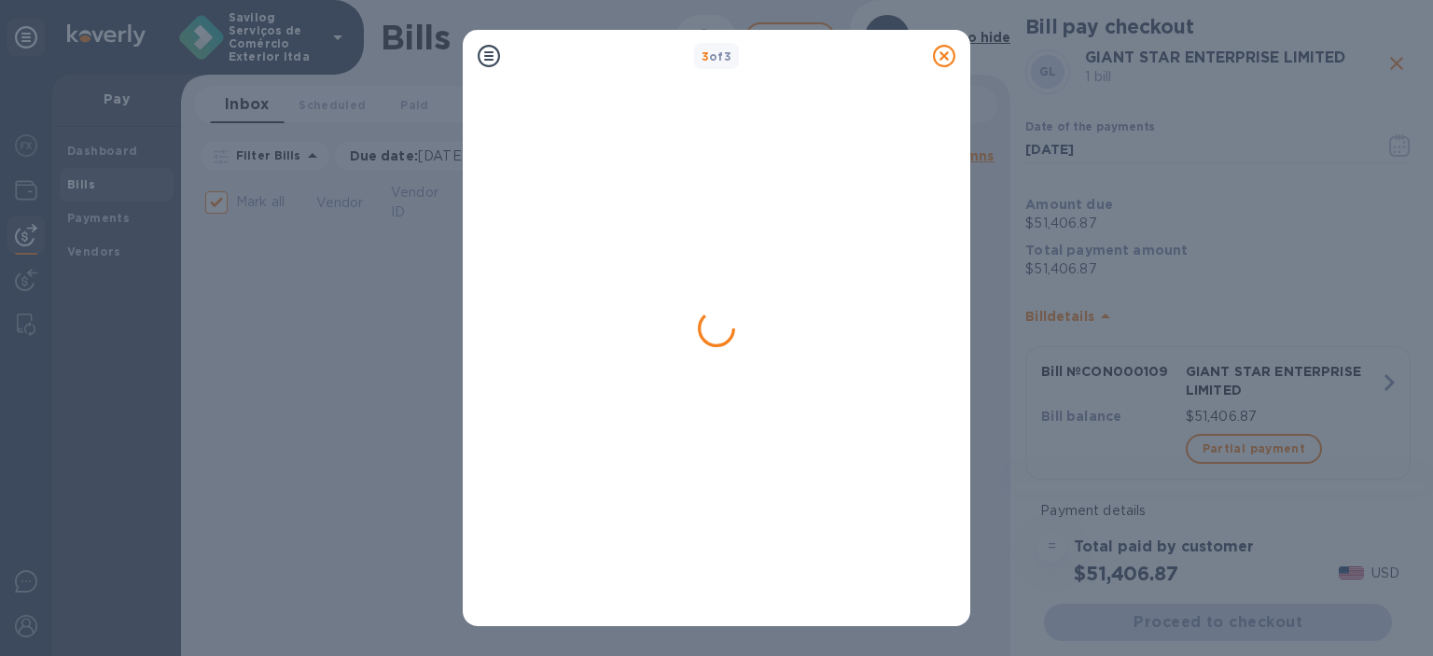
checkbox input "false"
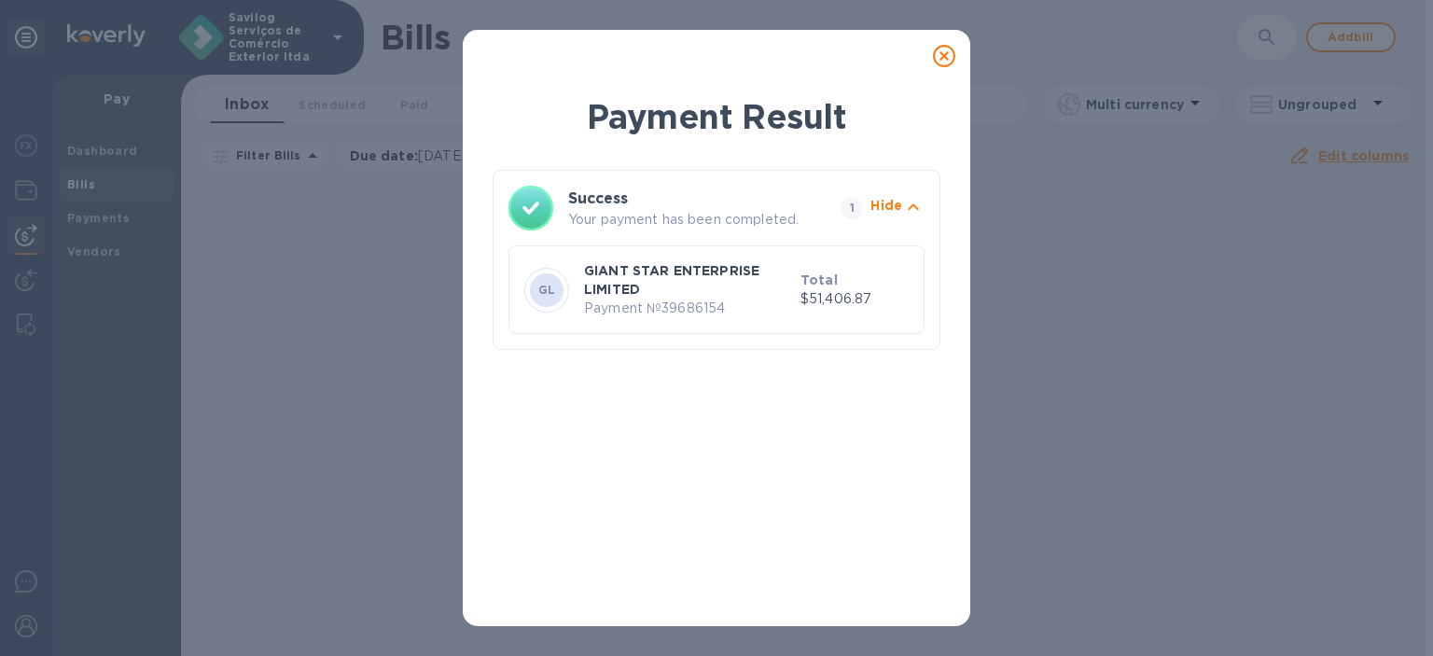
click at [937, 51] on icon at bounding box center [944, 56] width 22 height 22
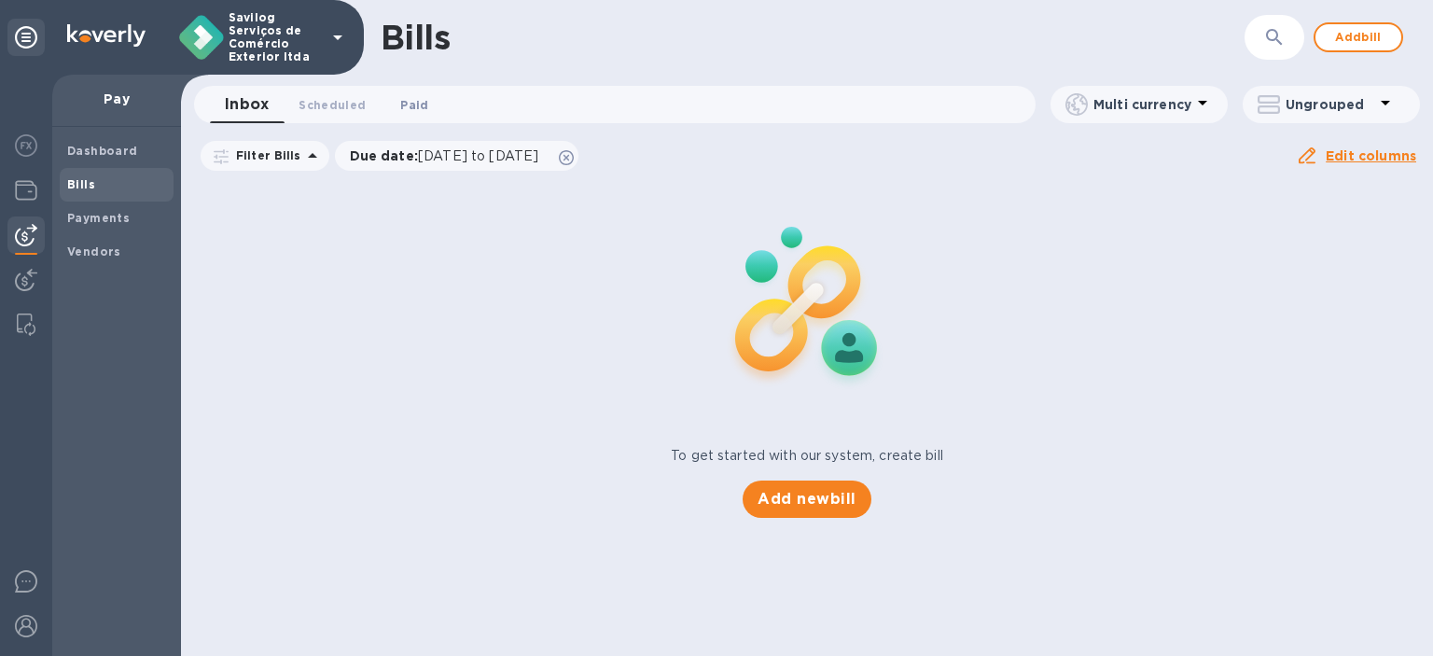
click at [403, 93] on button "Paid 0" at bounding box center [414, 104] width 67 height 37
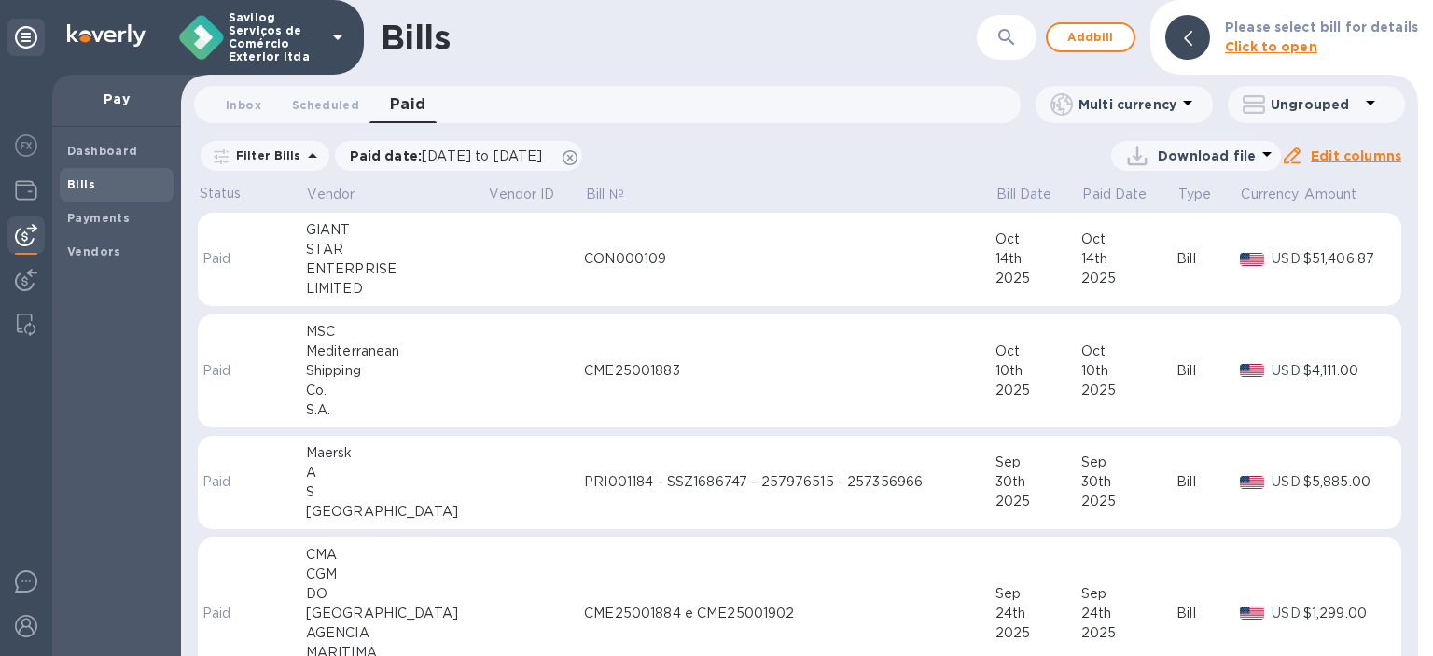
click at [676, 268] on div "CON000109" at bounding box center [789, 259] width 411 height 20
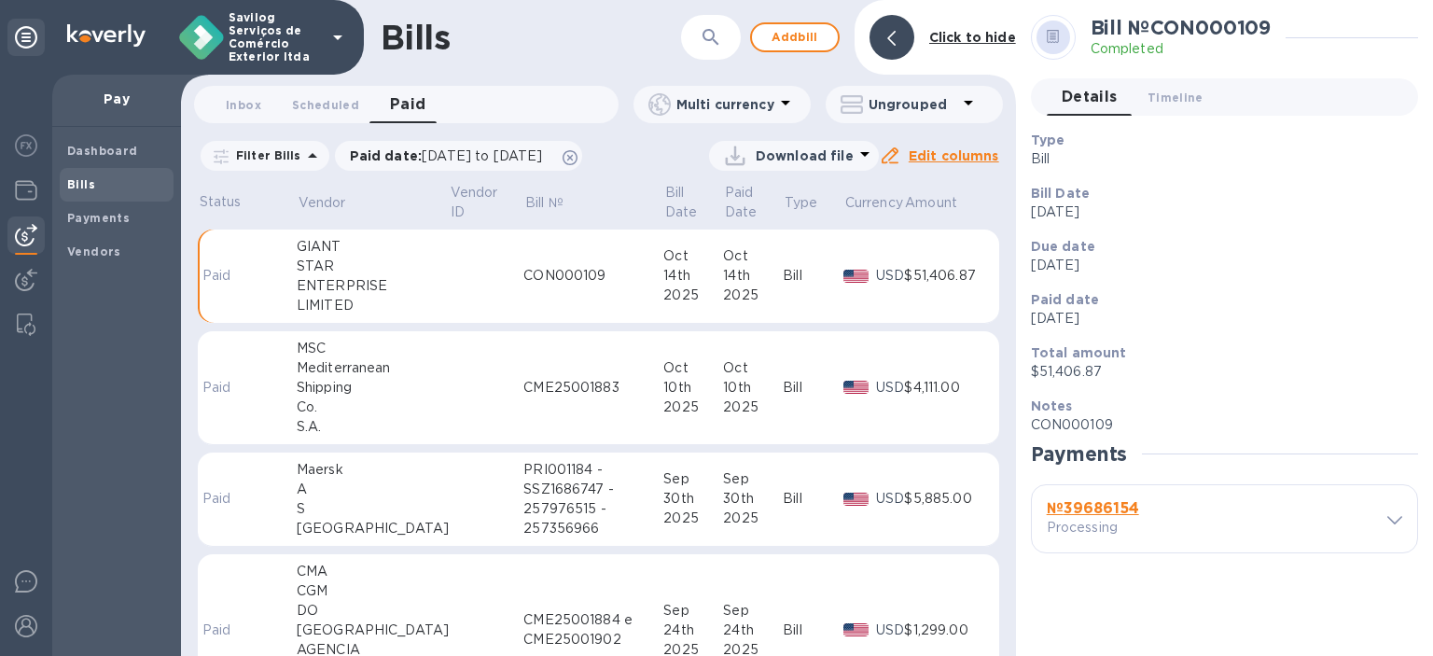
click at [1114, 507] on b "№ 39686154" at bounding box center [1093, 508] width 92 height 18
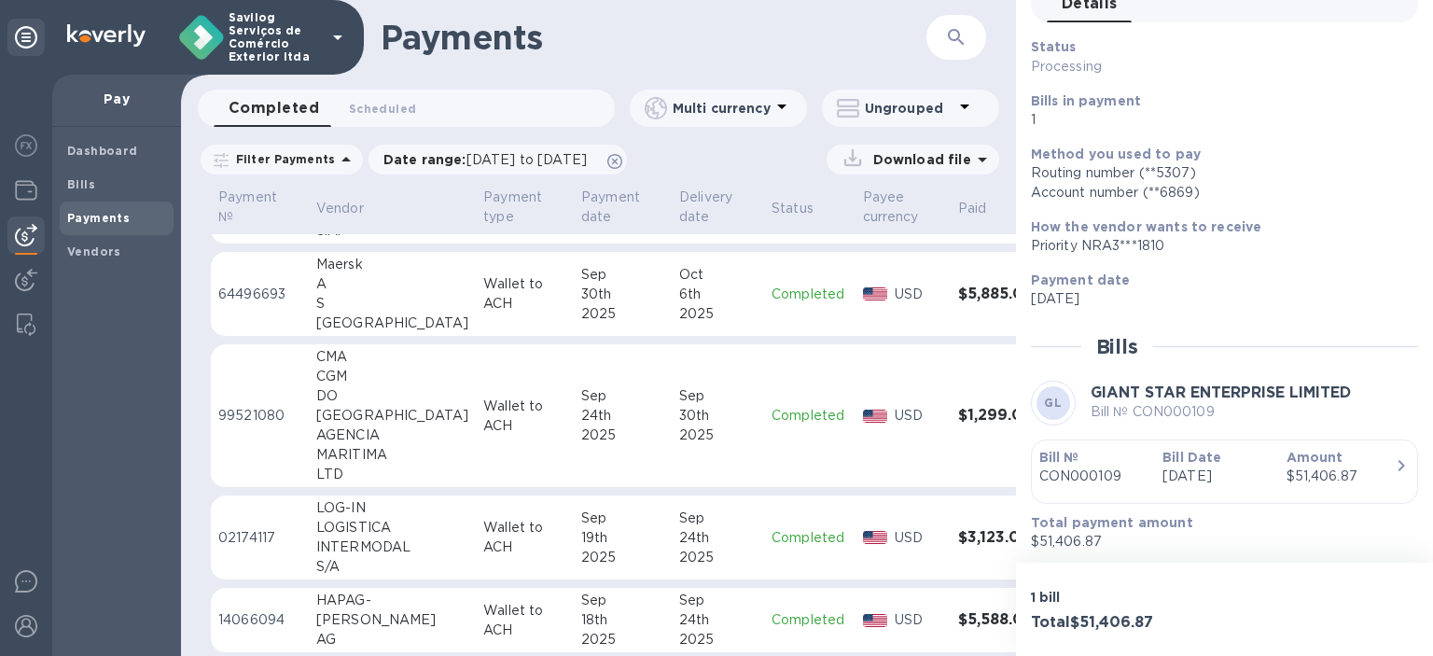
scroll to position [101, 0]
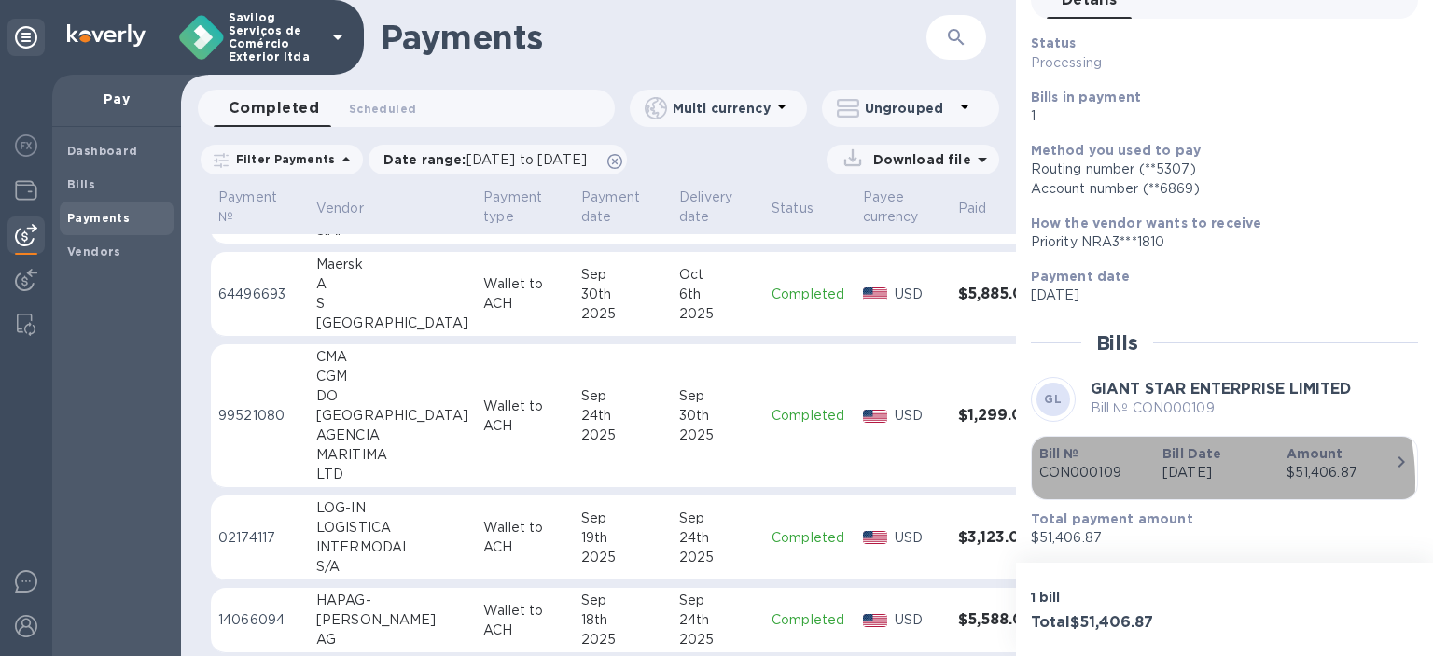
click at [1159, 482] on div "button" at bounding box center [1225, 486] width 371 height 9
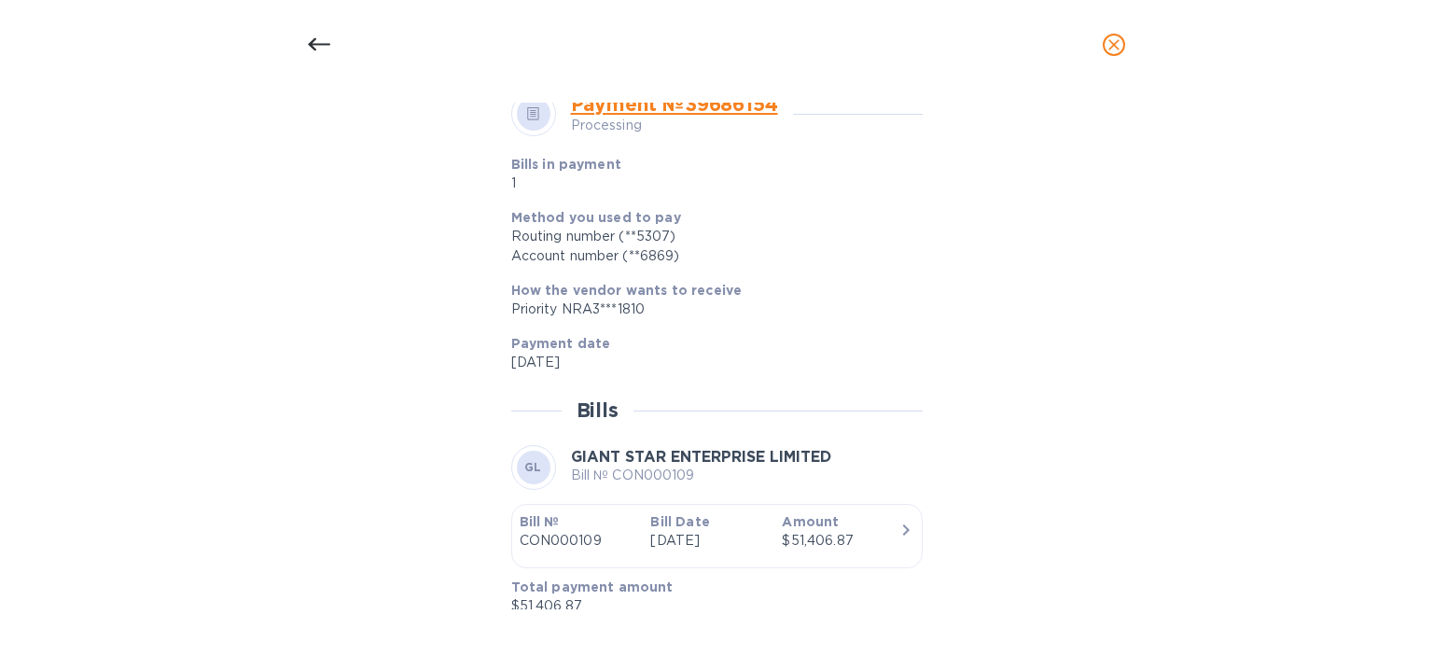
scroll to position [692, 0]
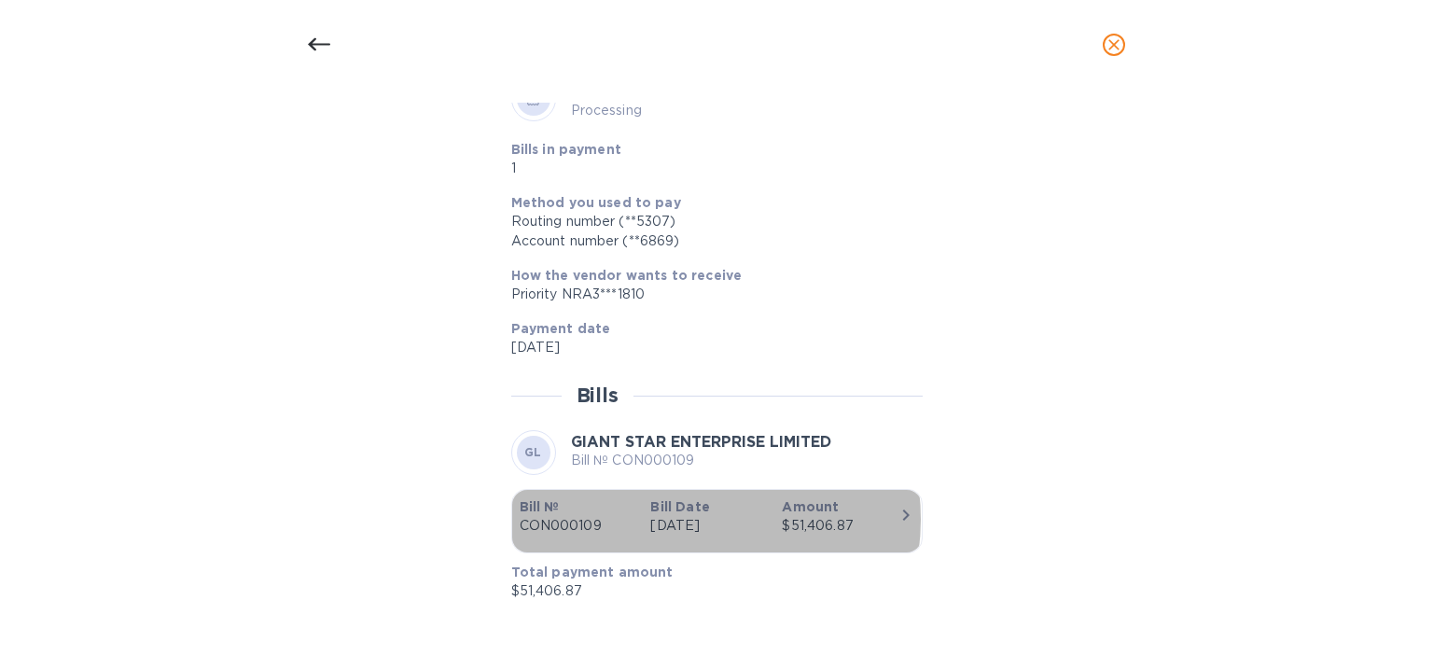
click at [674, 518] on p "[DATE]" at bounding box center [708, 526] width 117 height 20
click at [669, 519] on p "[DATE]" at bounding box center [708, 526] width 117 height 20
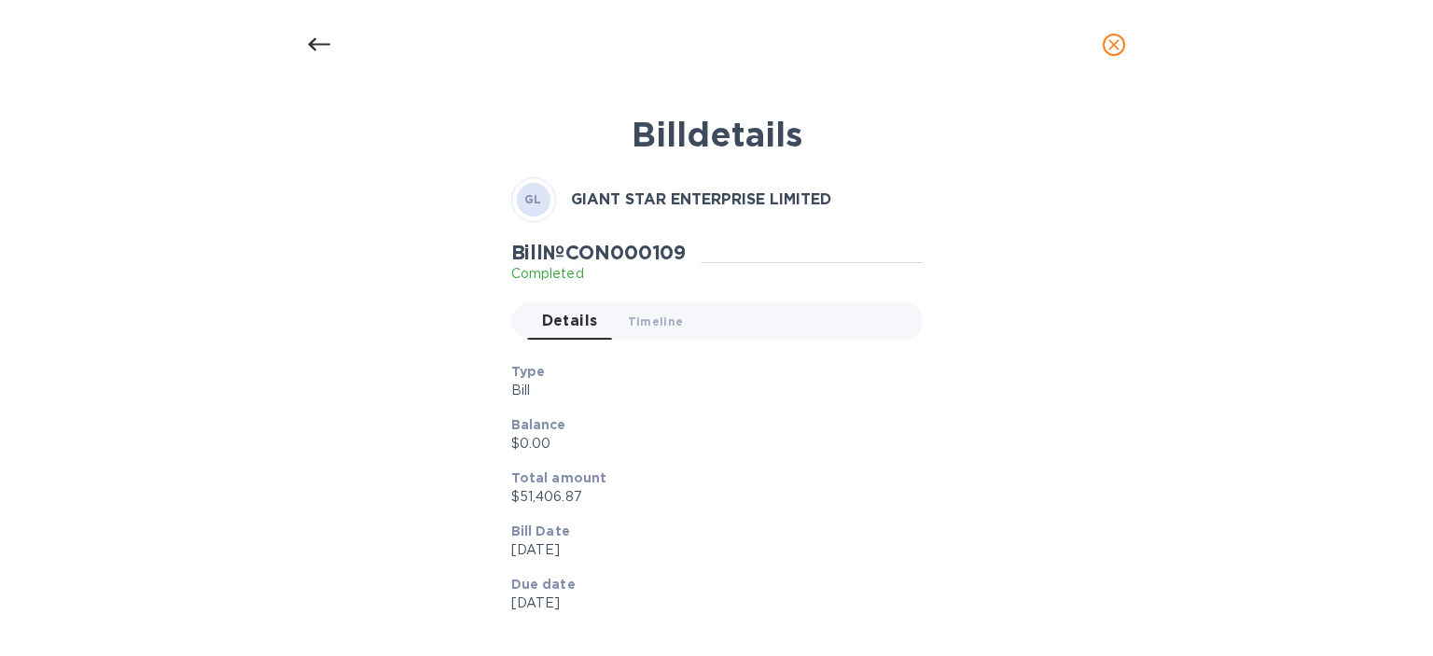
scroll to position [101, 0]
click at [1111, 49] on icon "close" at bounding box center [1114, 44] width 19 height 19
